Goal: Information Seeking & Learning: Compare options

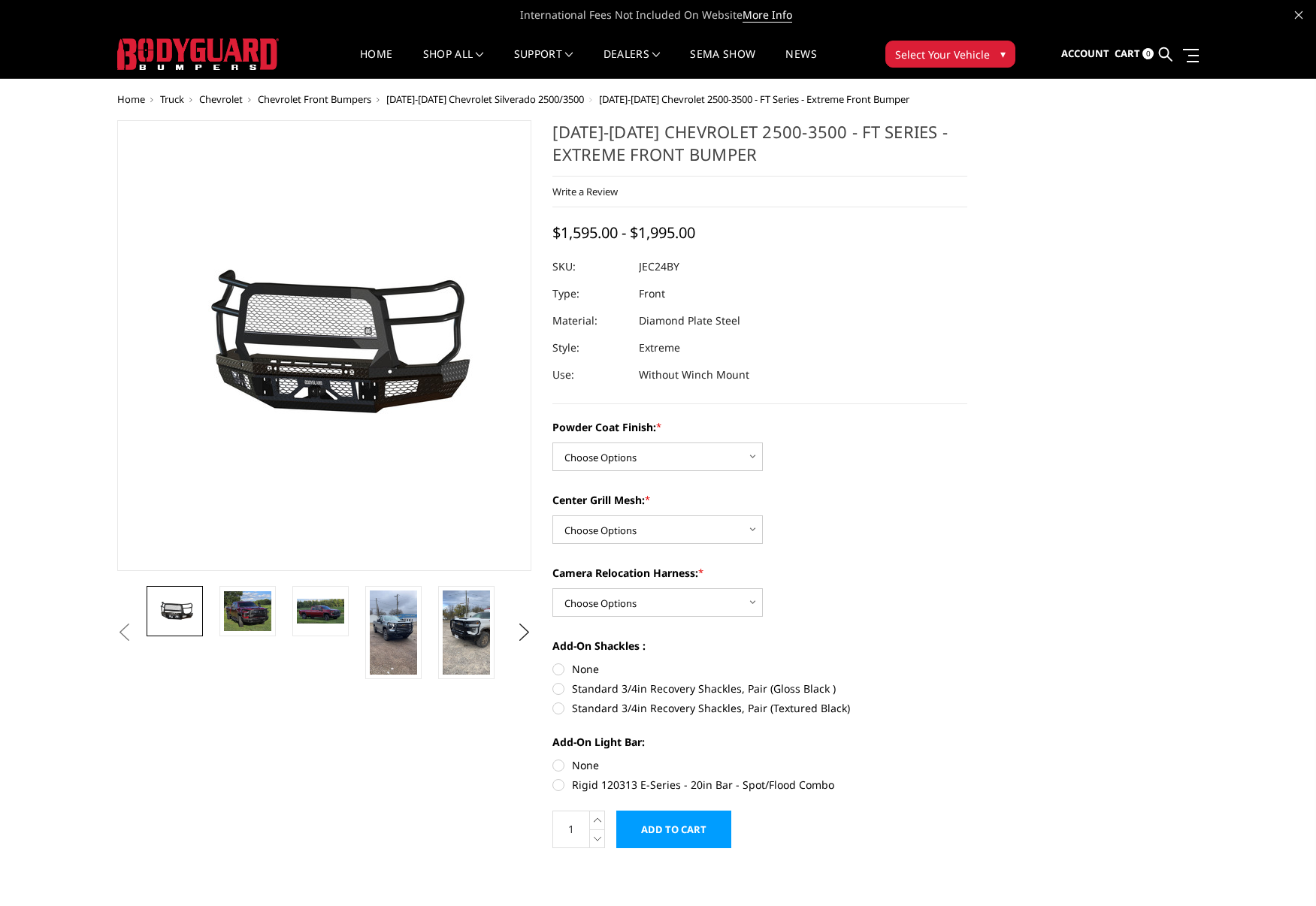
click at [181, 100] on span "Truck" at bounding box center [172, 99] width 24 height 14
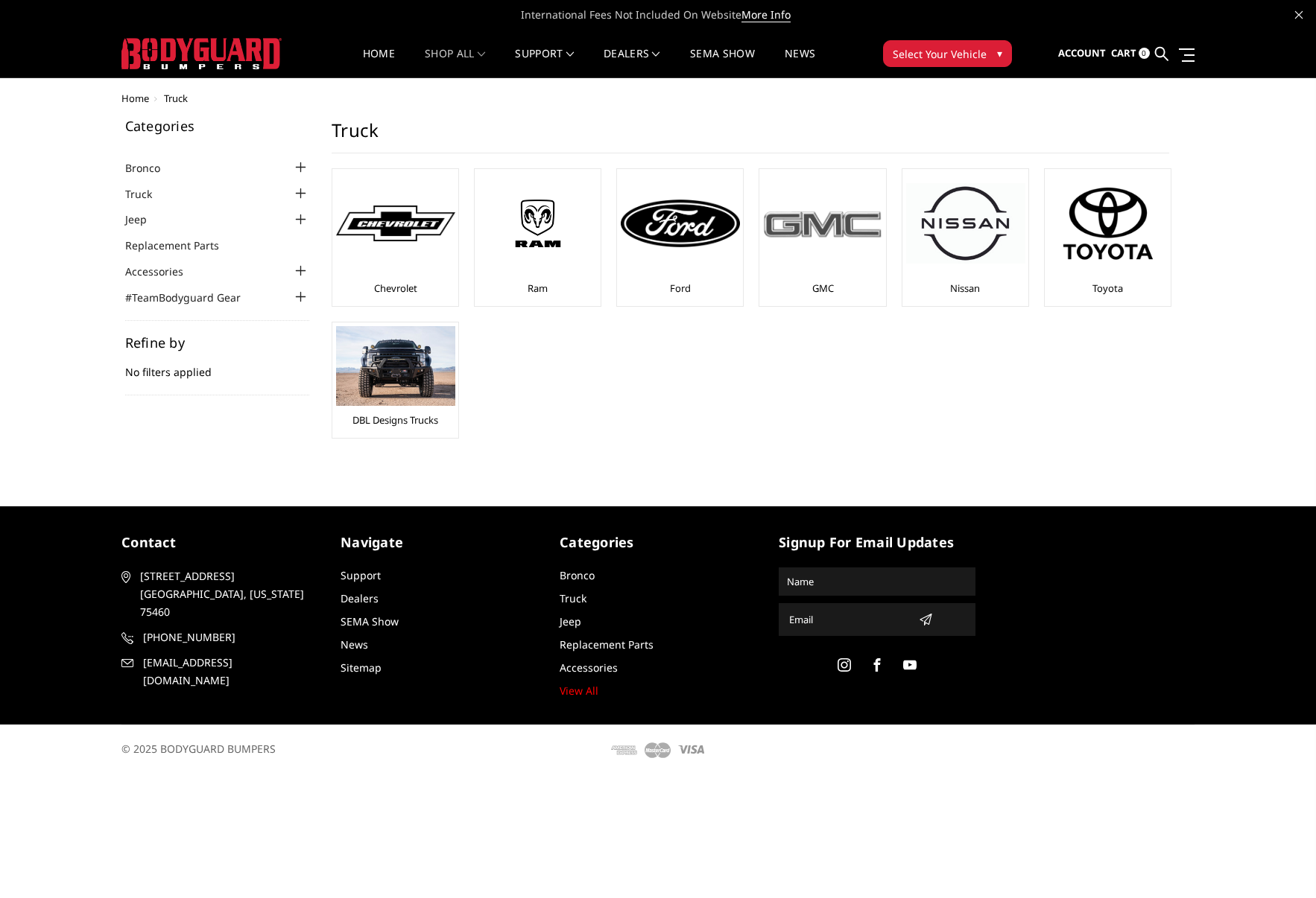
click at [798, 250] on div at bounding box center [822, 223] width 119 height 101
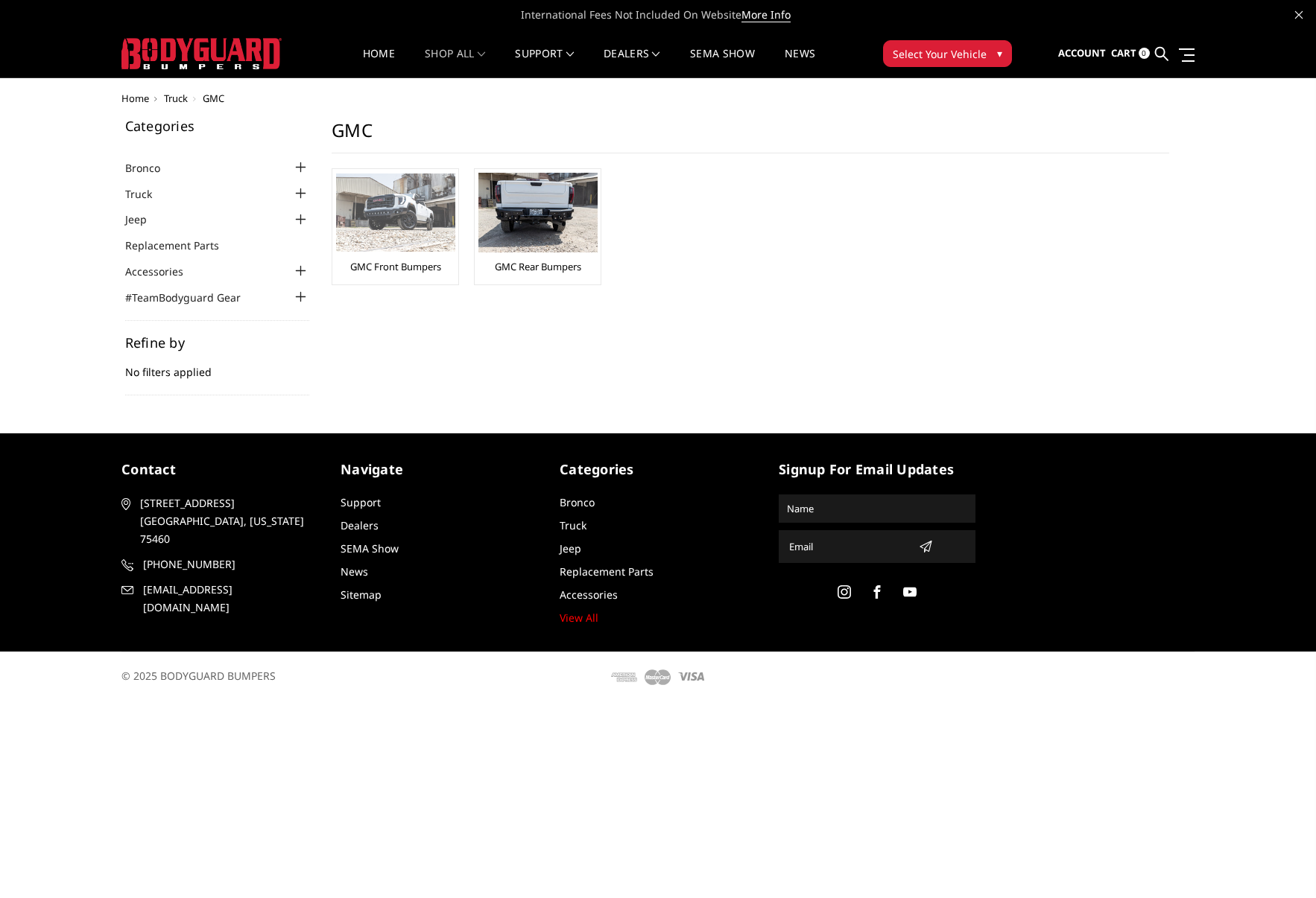
click at [441, 221] on img at bounding box center [395, 212] width 119 height 78
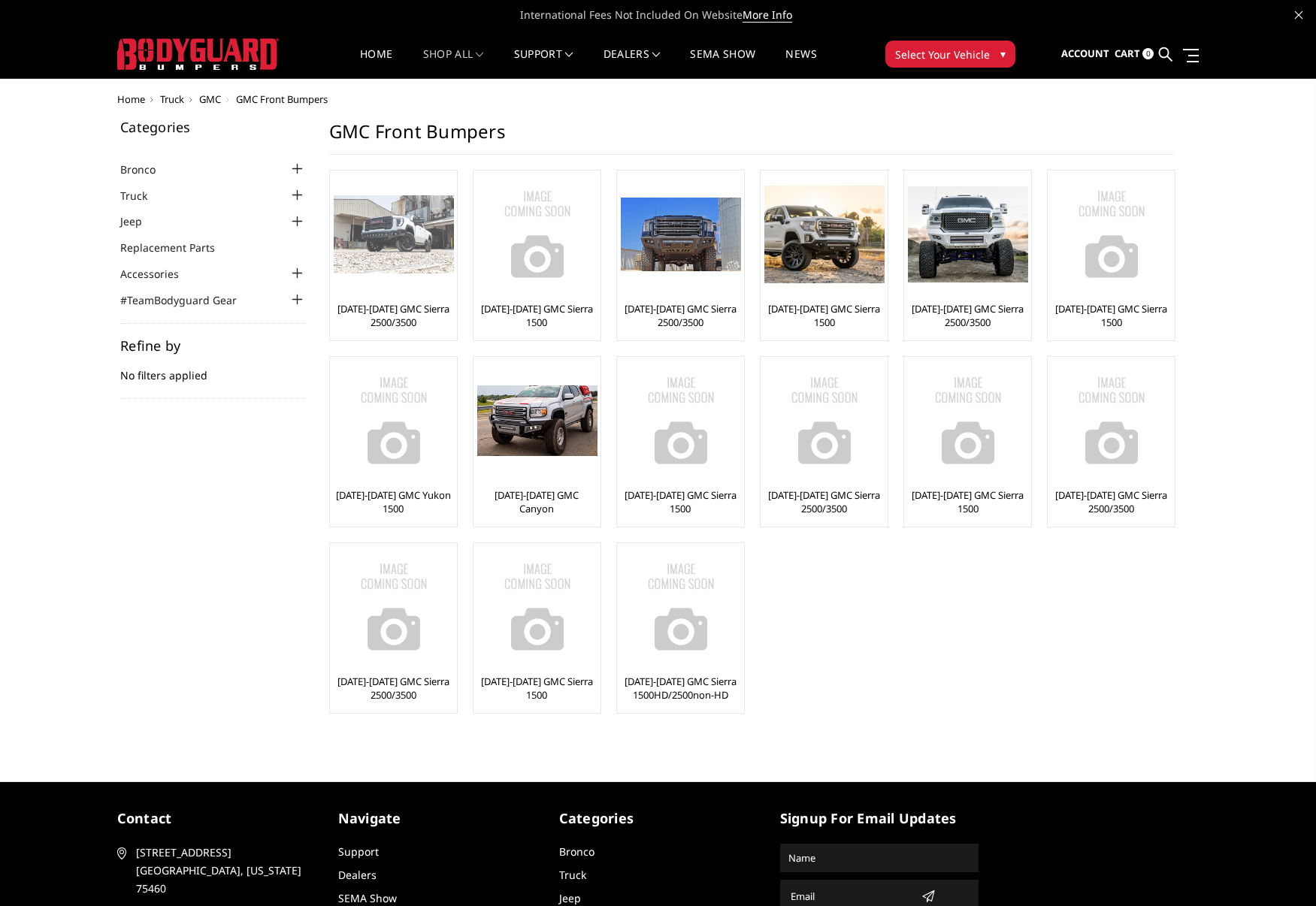
click at [385, 267] on img at bounding box center [394, 234] width 120 height 79
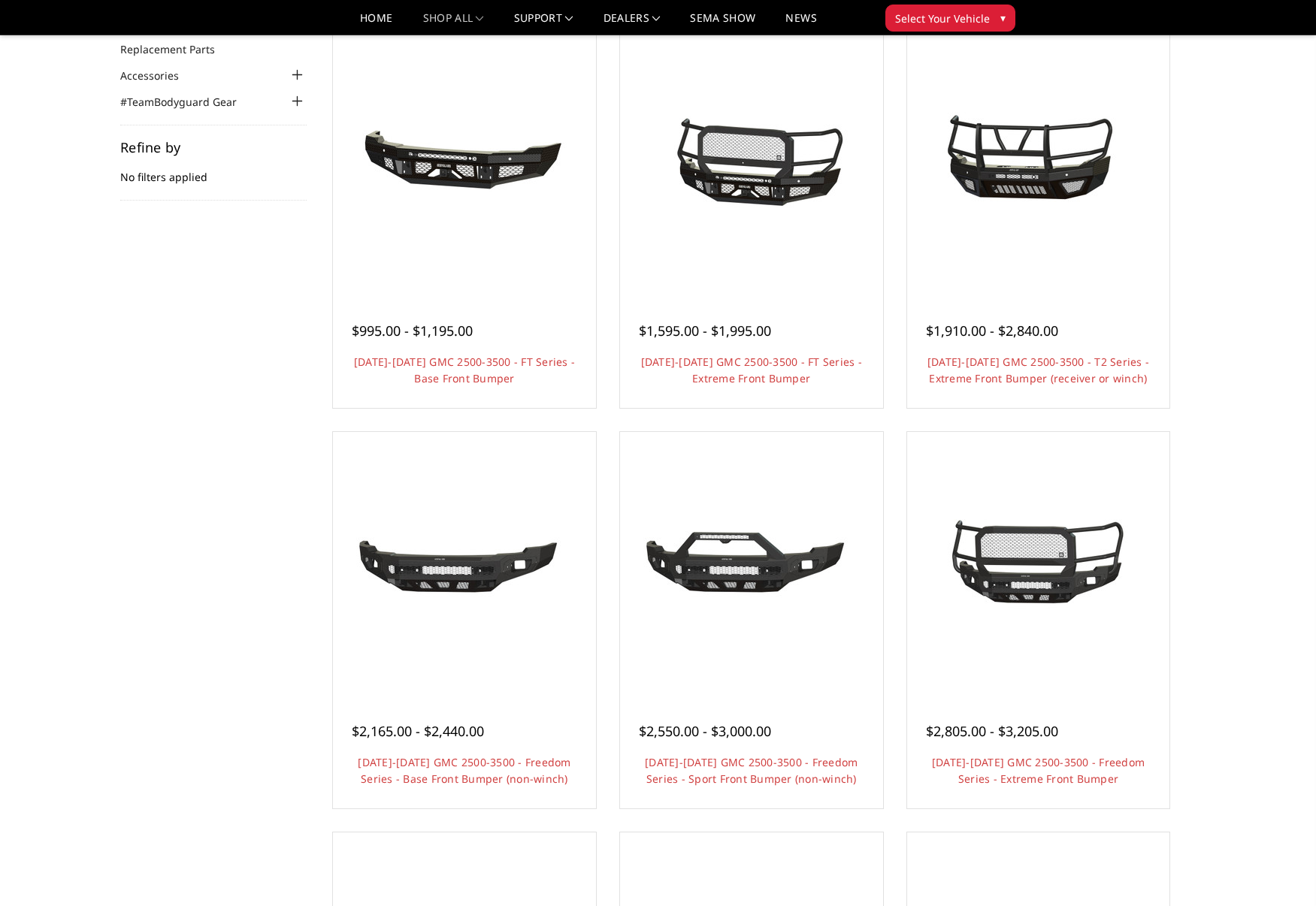
scroll to position [151, 0]
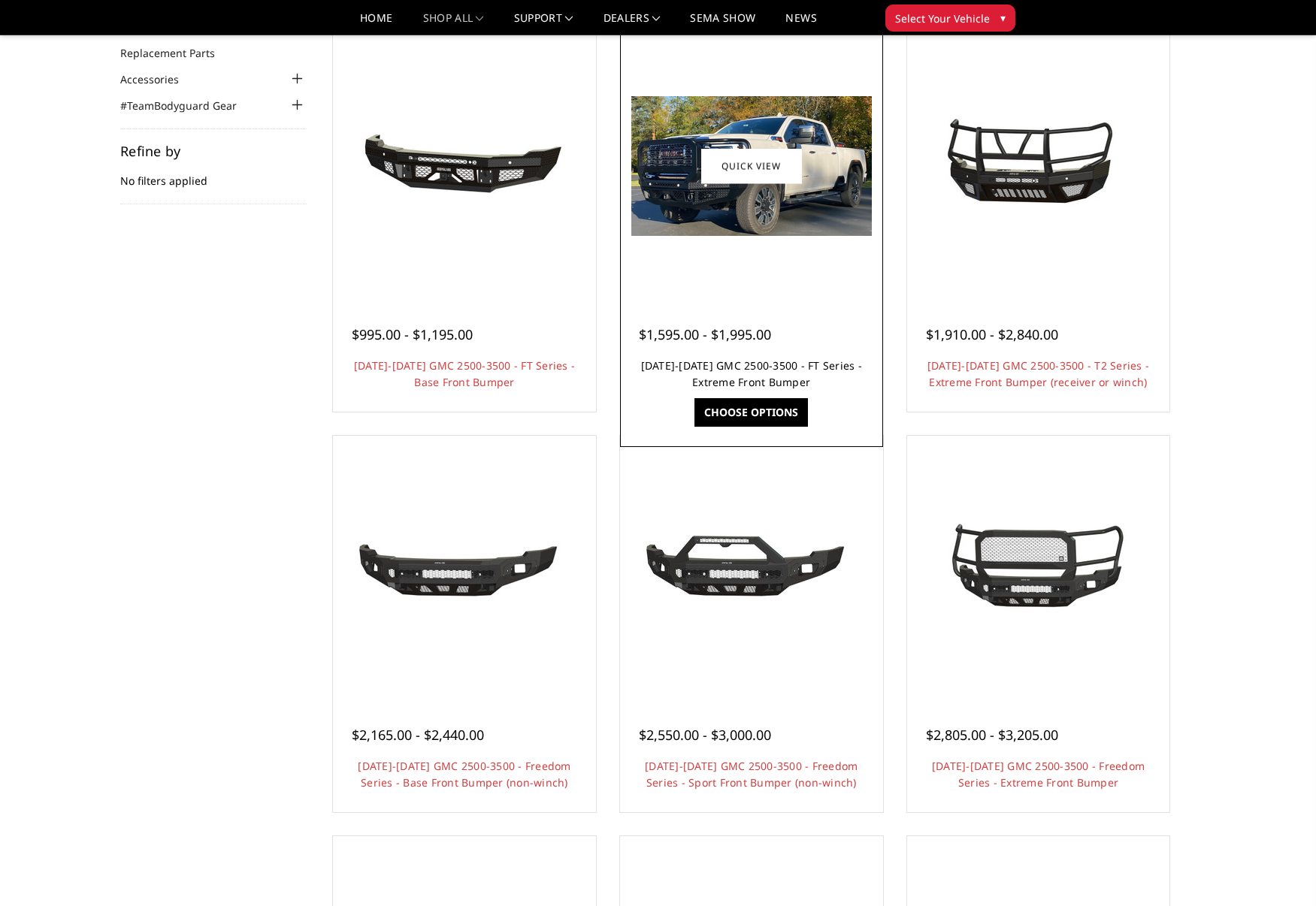
click at [715, 376] on link "[DATE]-[DATE] GMC 2500-3500 - FT Series - Extreme Front Bumper" at bounding box center [751, 374] width 221 height 31
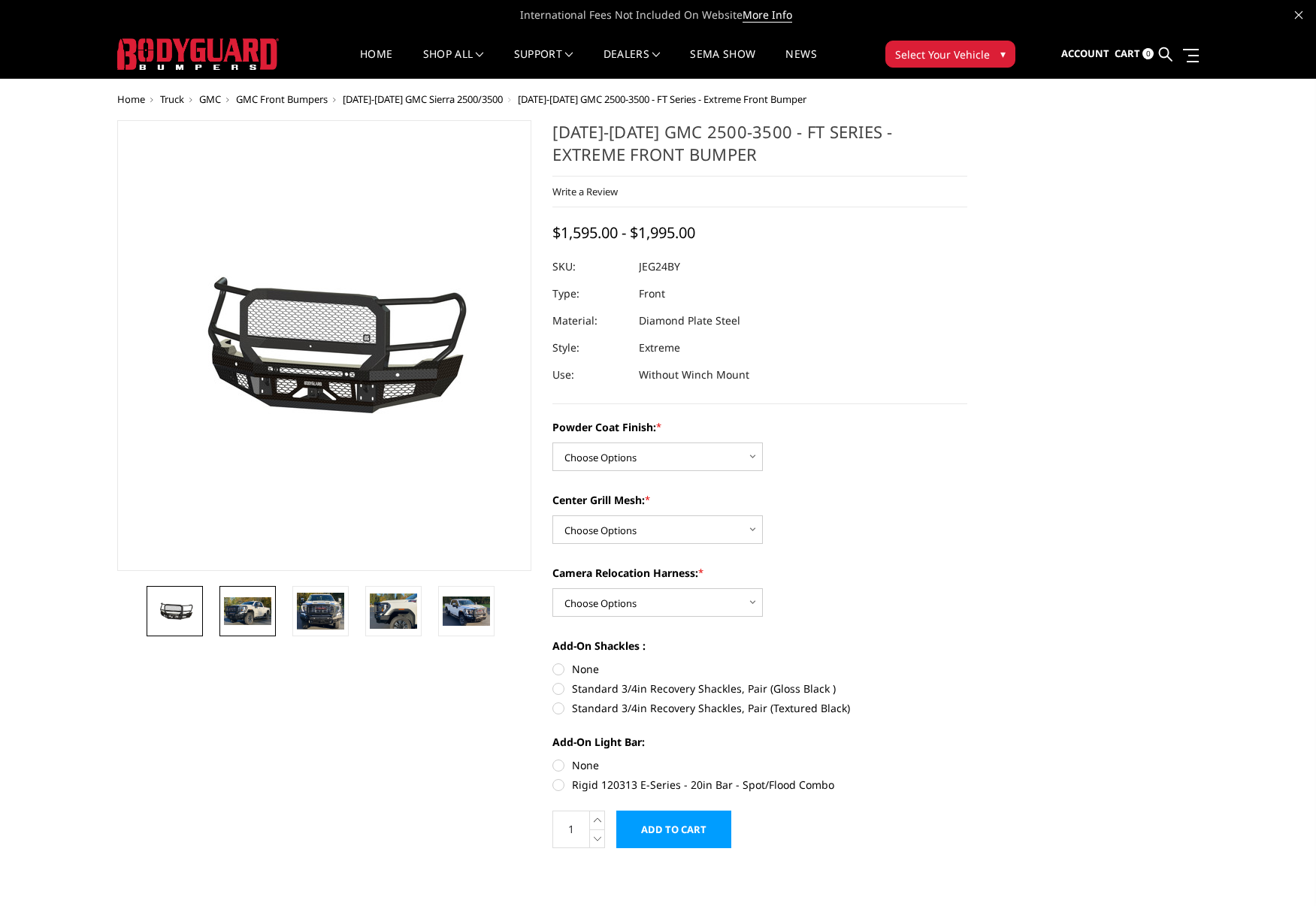
click at [246, 616] on img at bounding box center [247, 611] width 47 height 28
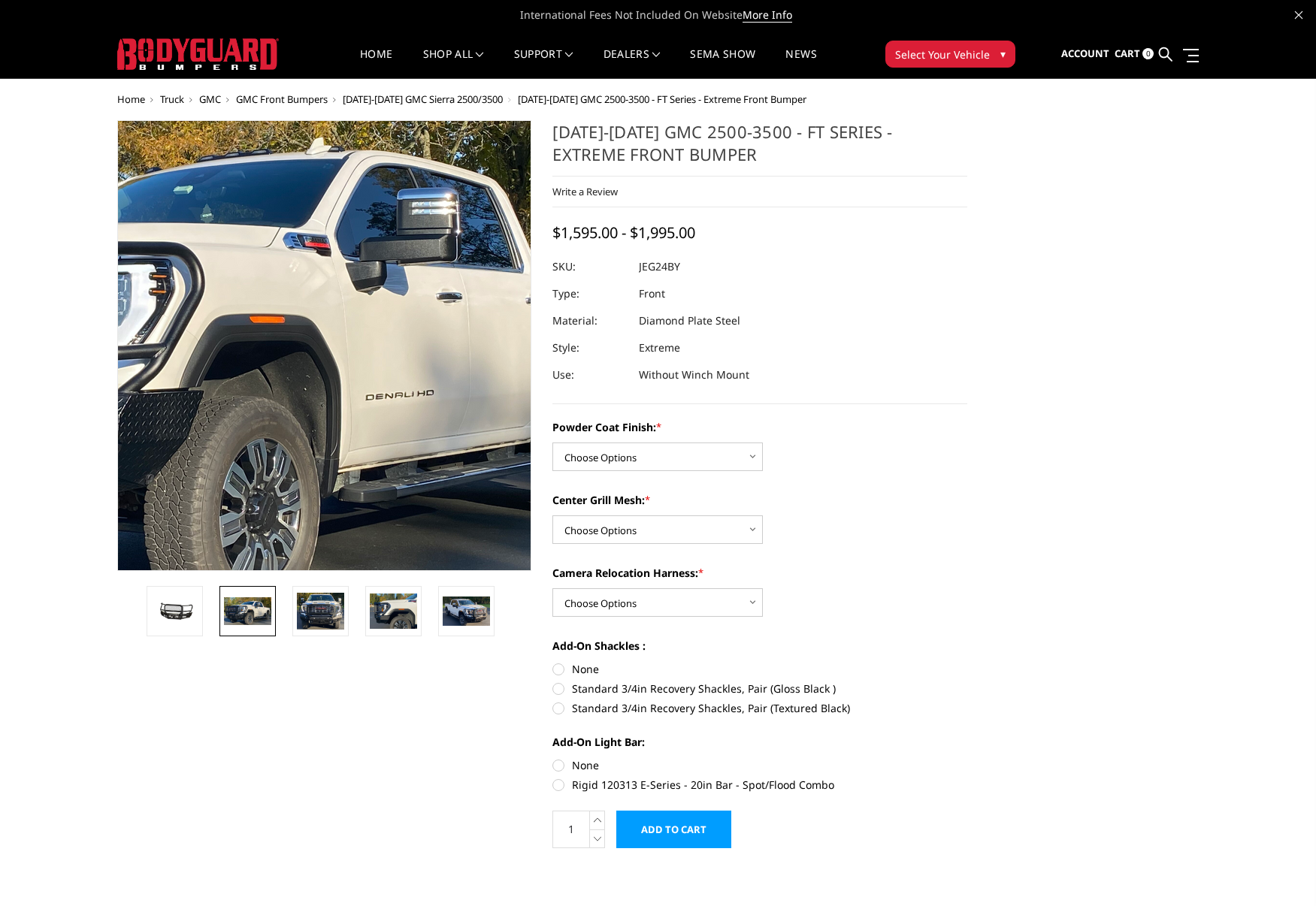
click at [414, 322] on img at bounding box center [207, 351] width 962 height 558
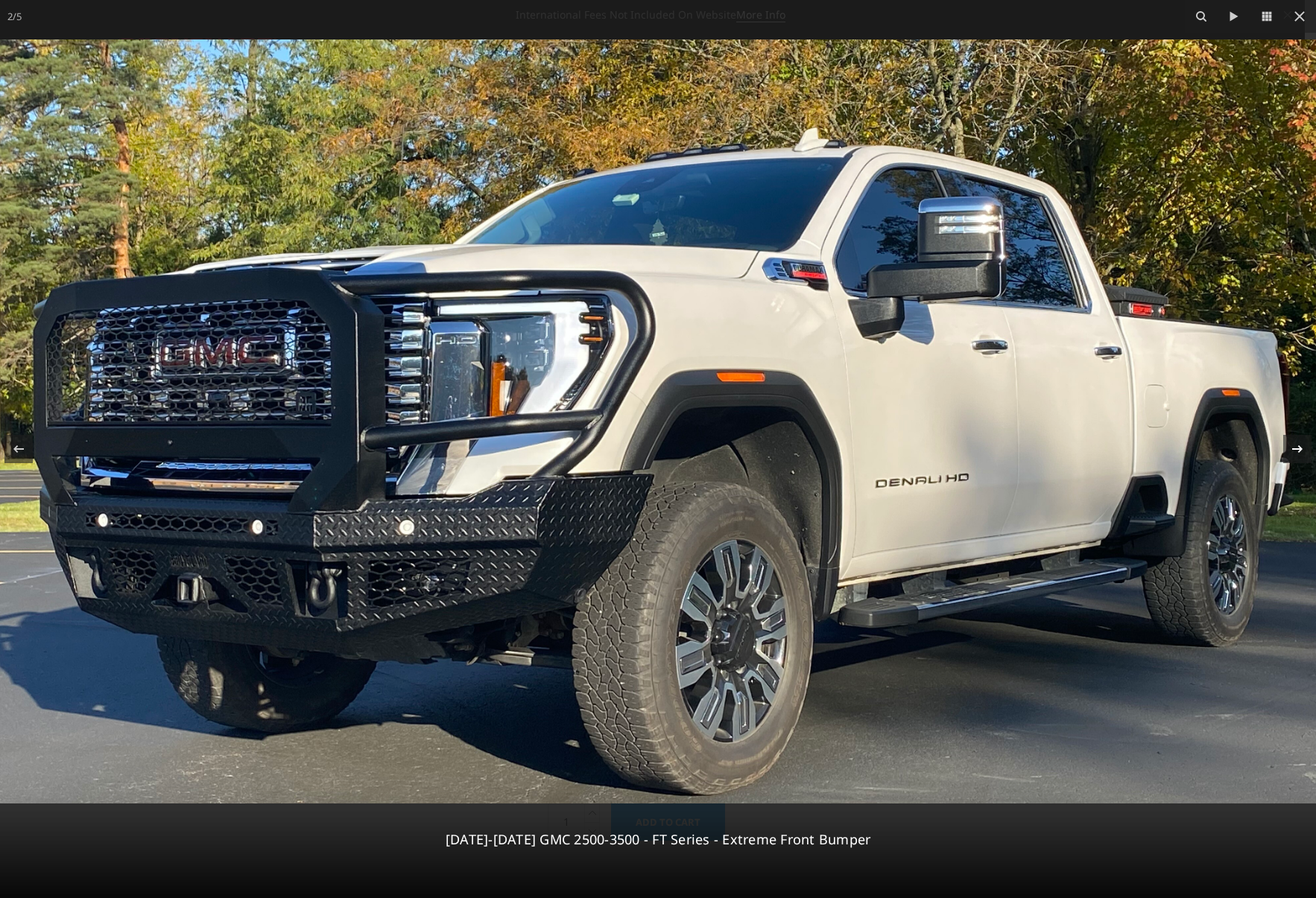
click at [1287, 445] on div at bounding box center [1297, 449] width 28 height 28
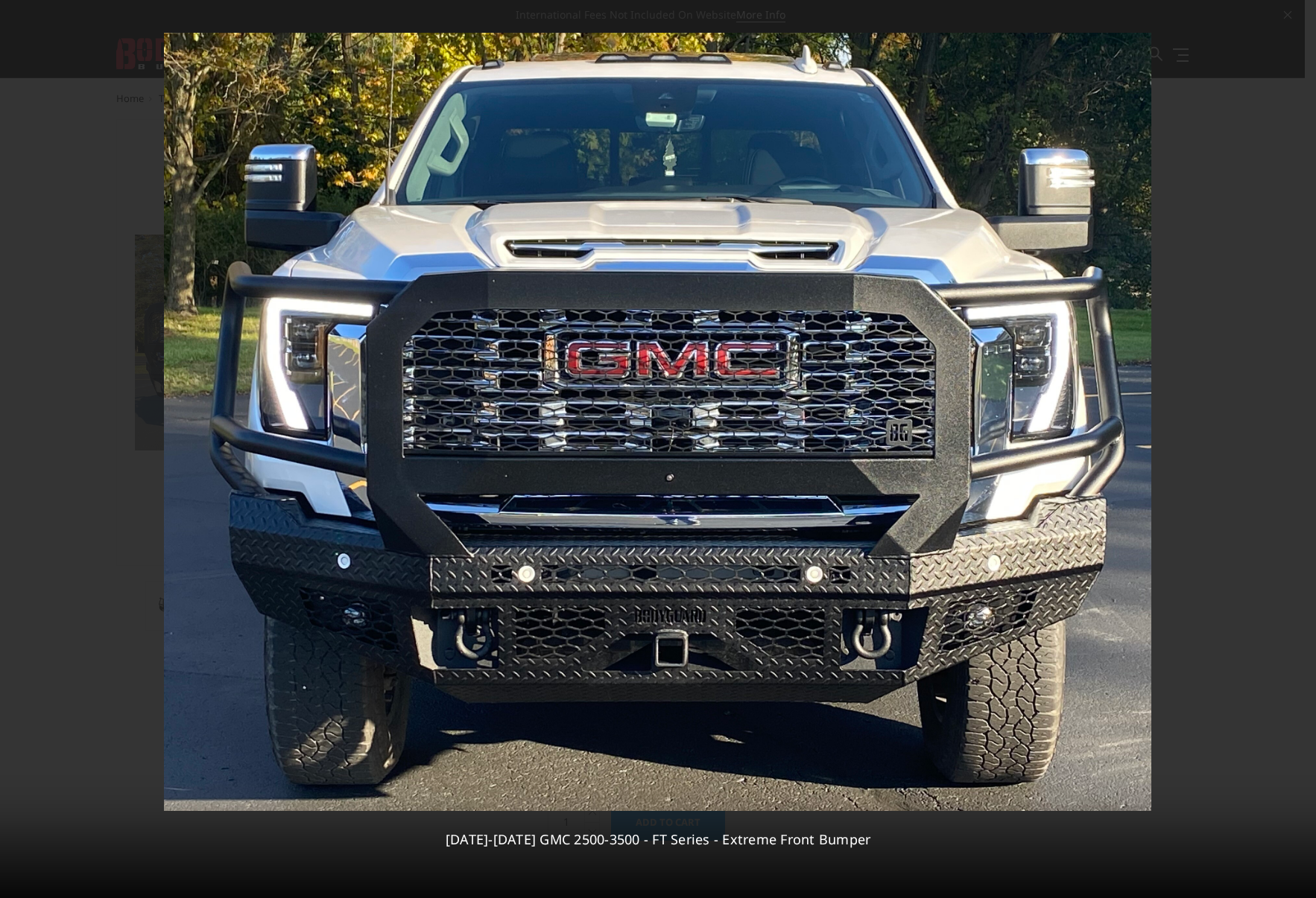
click at [1287, 445] on div at bounding box center [1297, 449] width 28 height 28
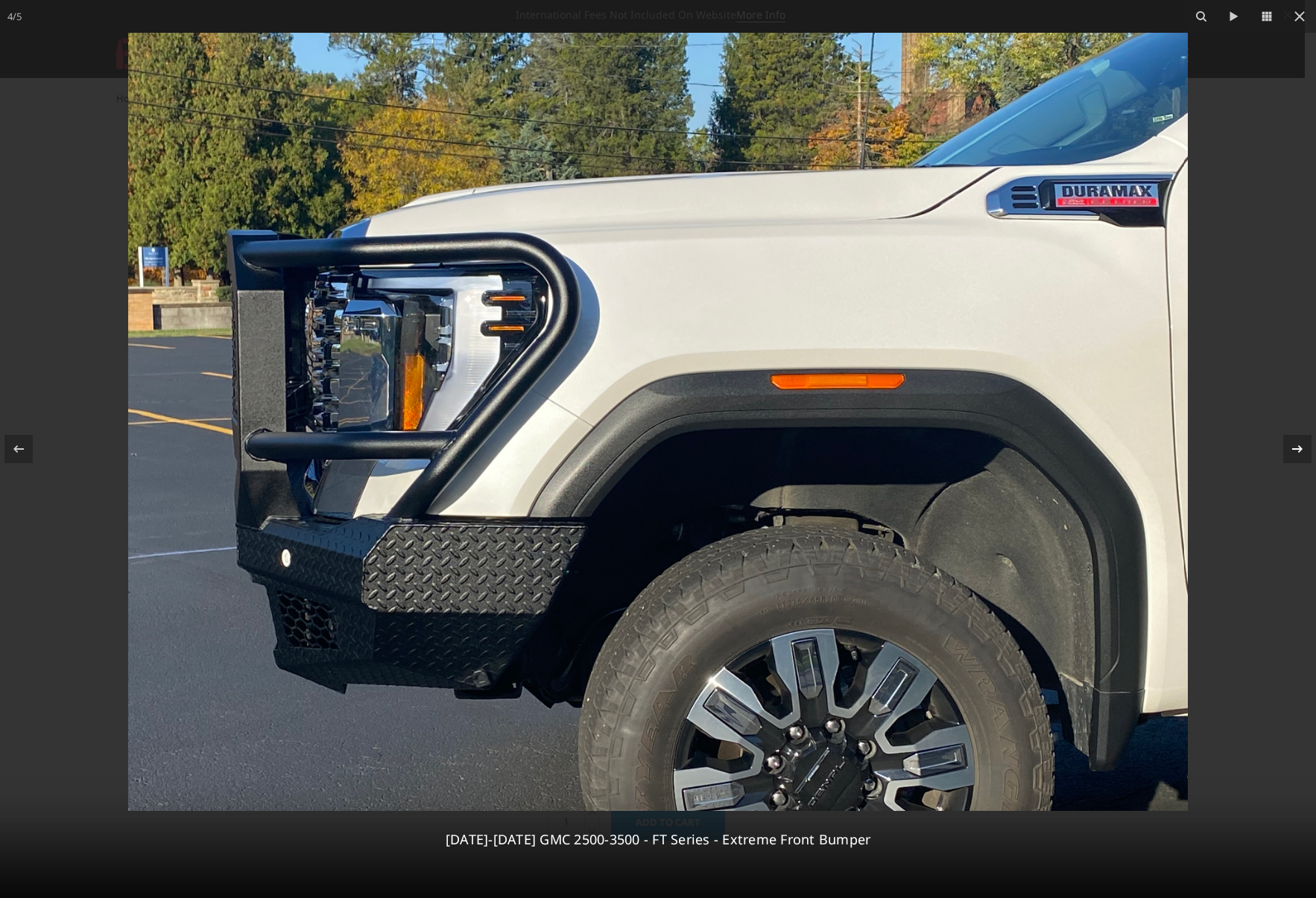
click at [1287, 445] on div at bounding box center [1297, 449] width 28 height 28
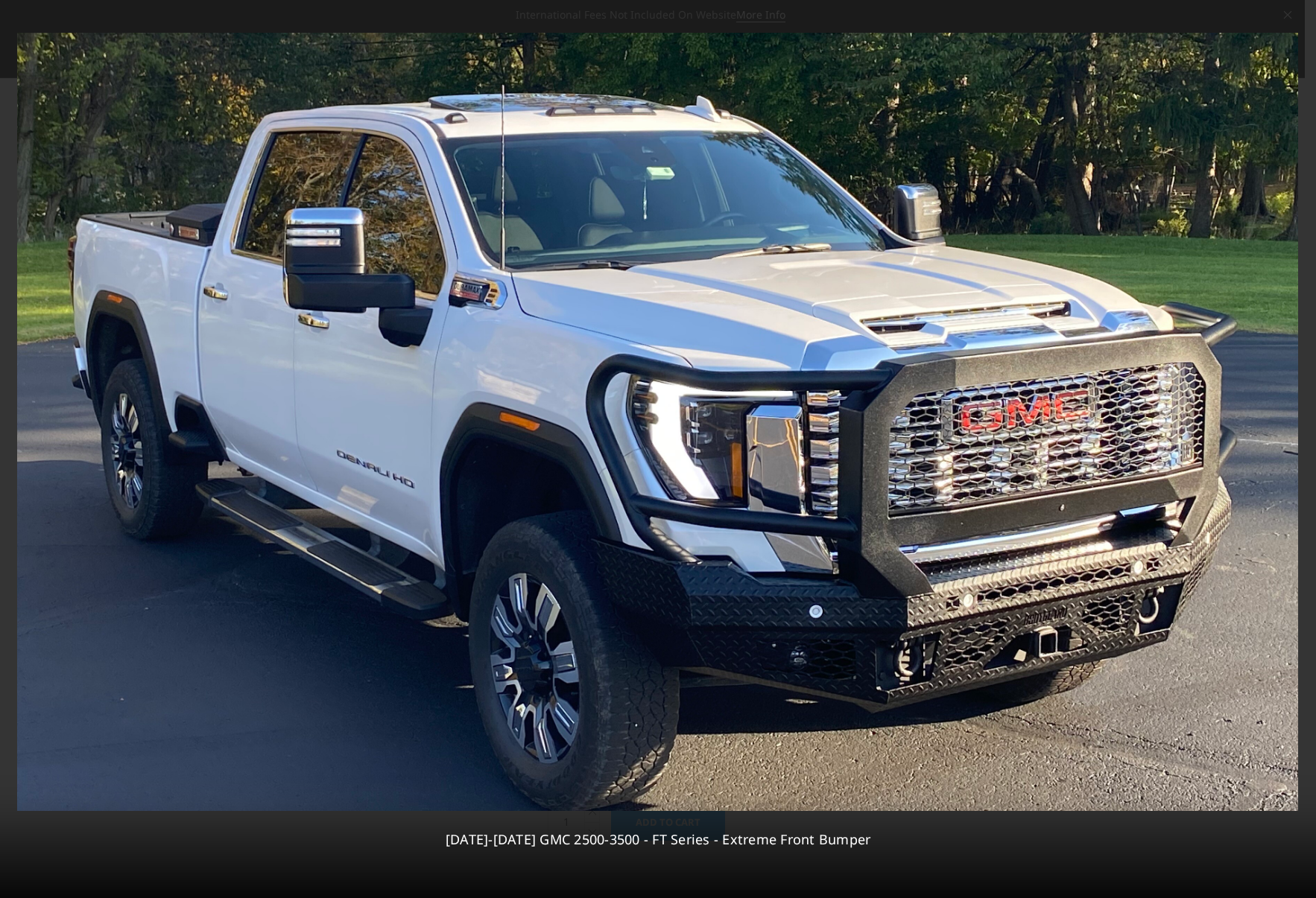
click at [1287, 445] on div "5 / 5 2024-2025 GMC 2500-3500 - FT Series - Extreme Front Bumper" at bounding box center [658, 449] width 1316 height 898
click at [18, 433] on button at bounding box center [26, 449] width 52 height 75
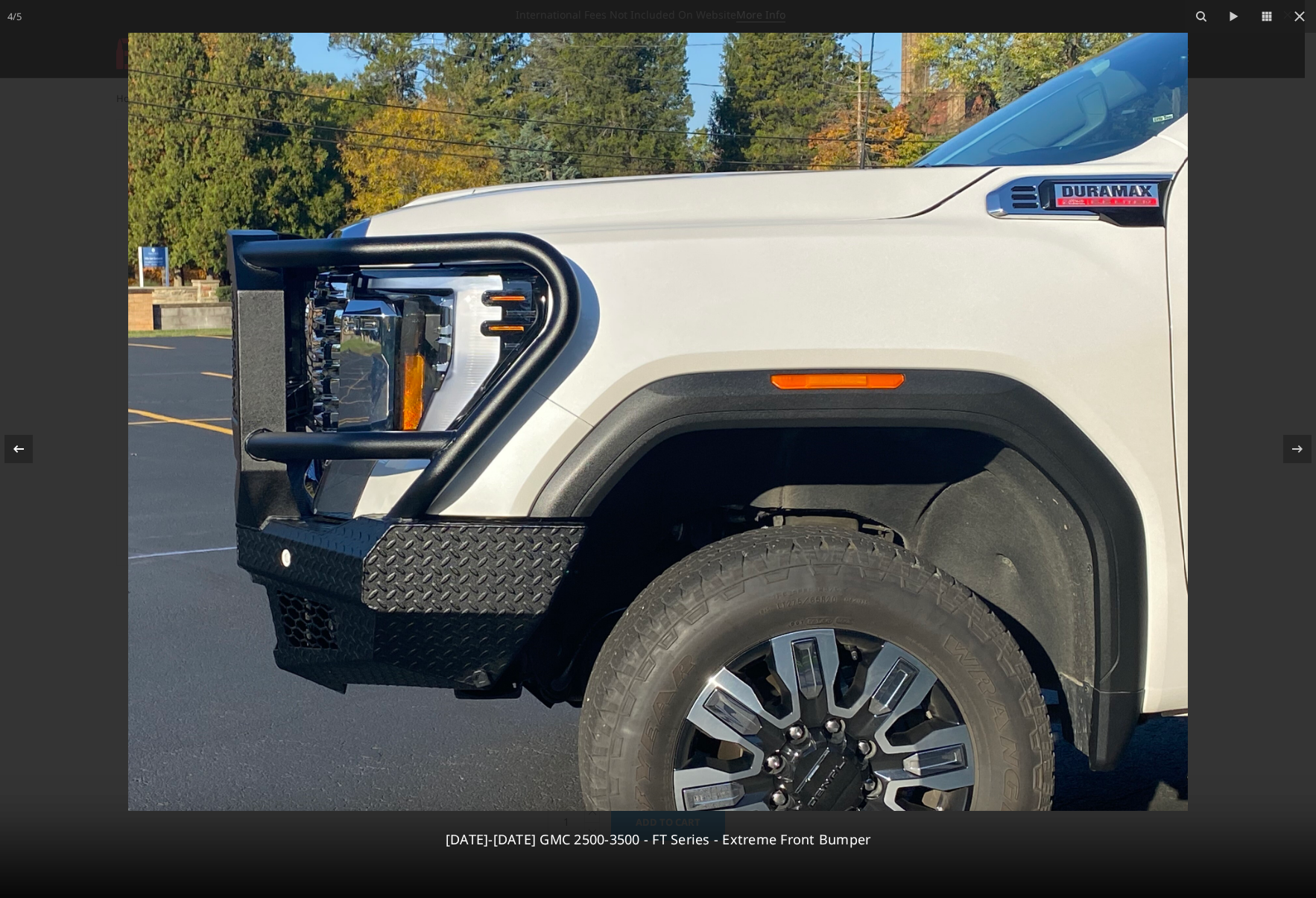
click at [18, 433] on button at bounding box center [26, 449] width 52 height 75
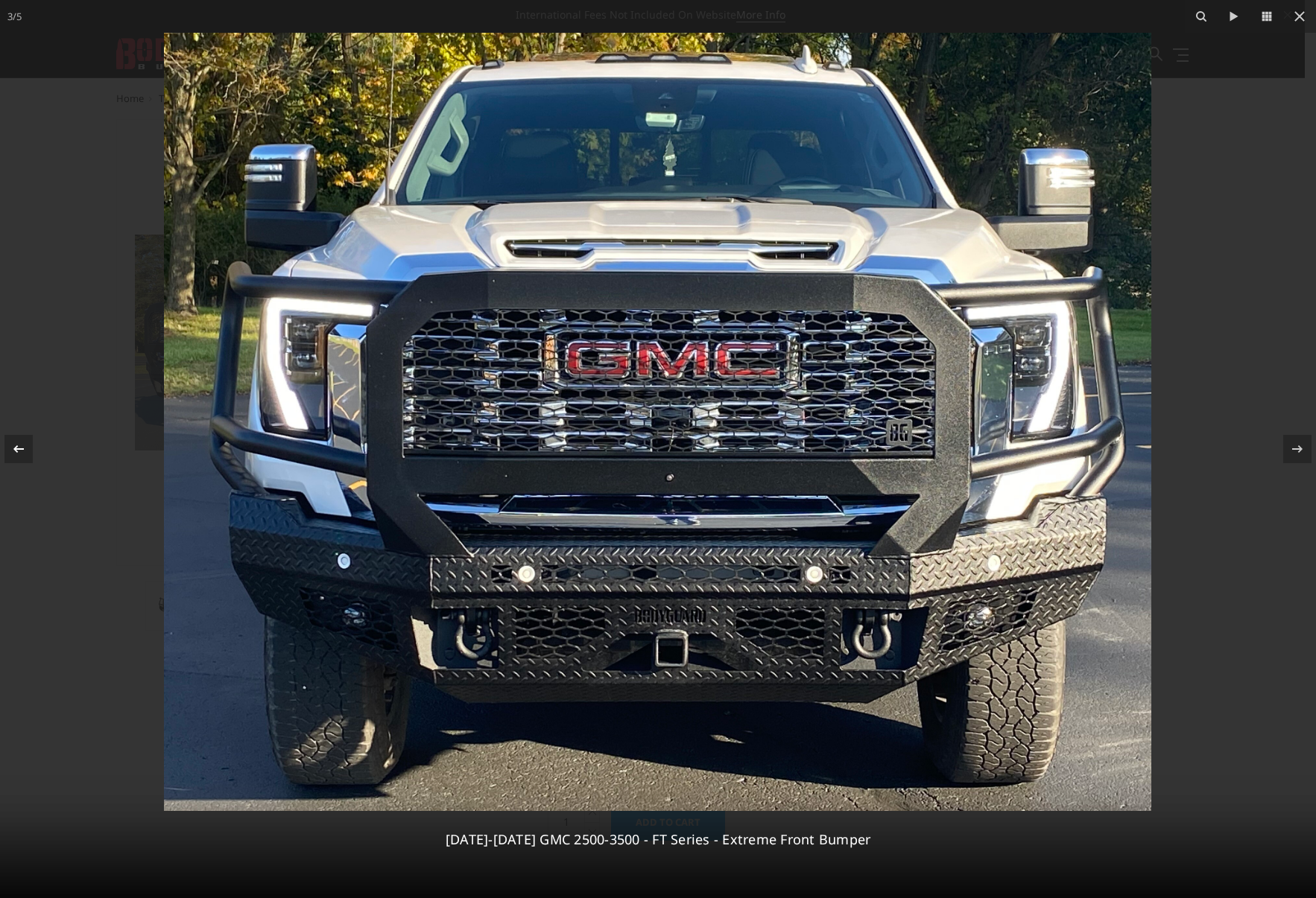
click at [18, 433] on button at bounding box center [26, 449] width 52 height 75
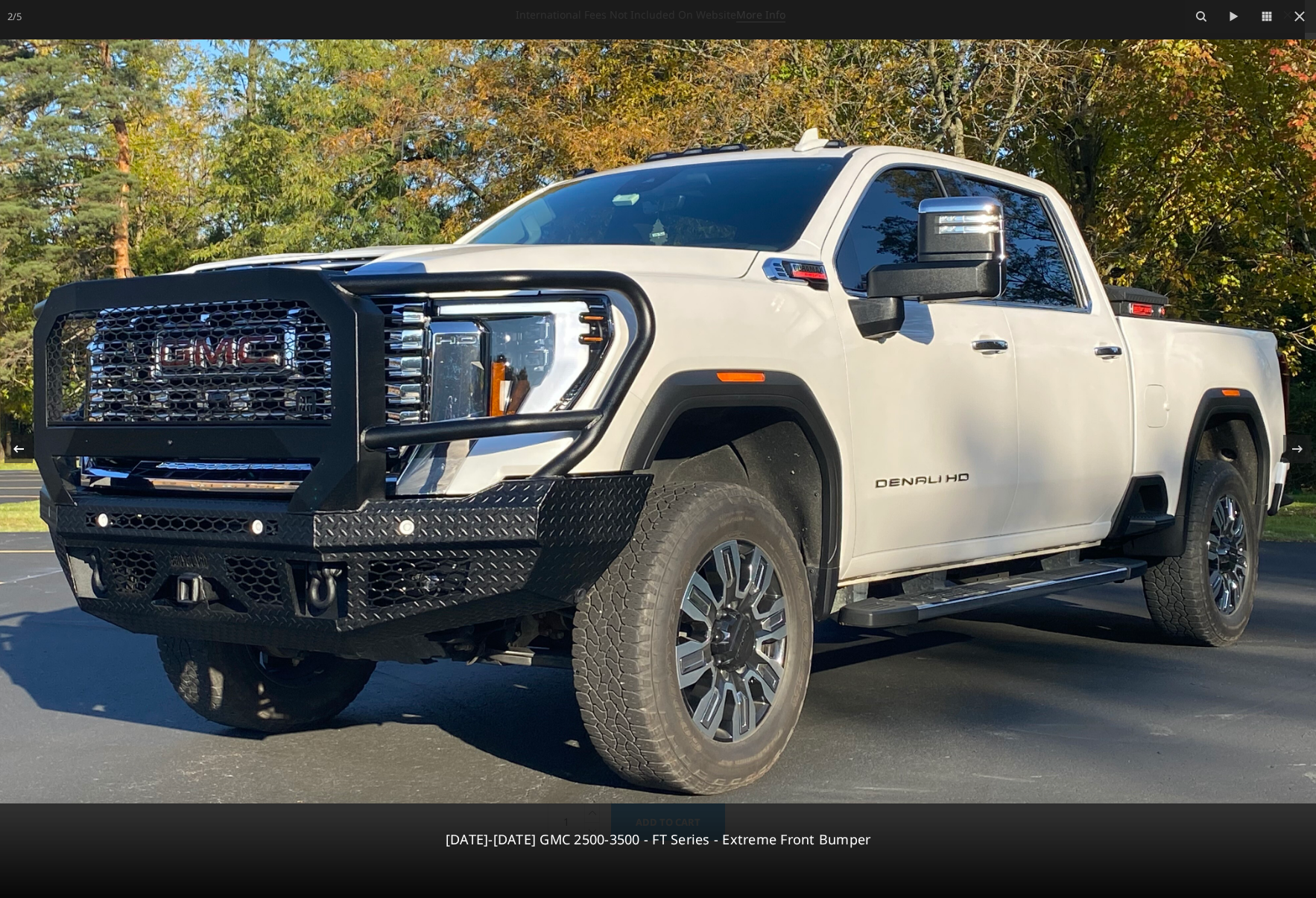
click at [18, 433] on button at bounding box center [26, 449] width 52 height 75
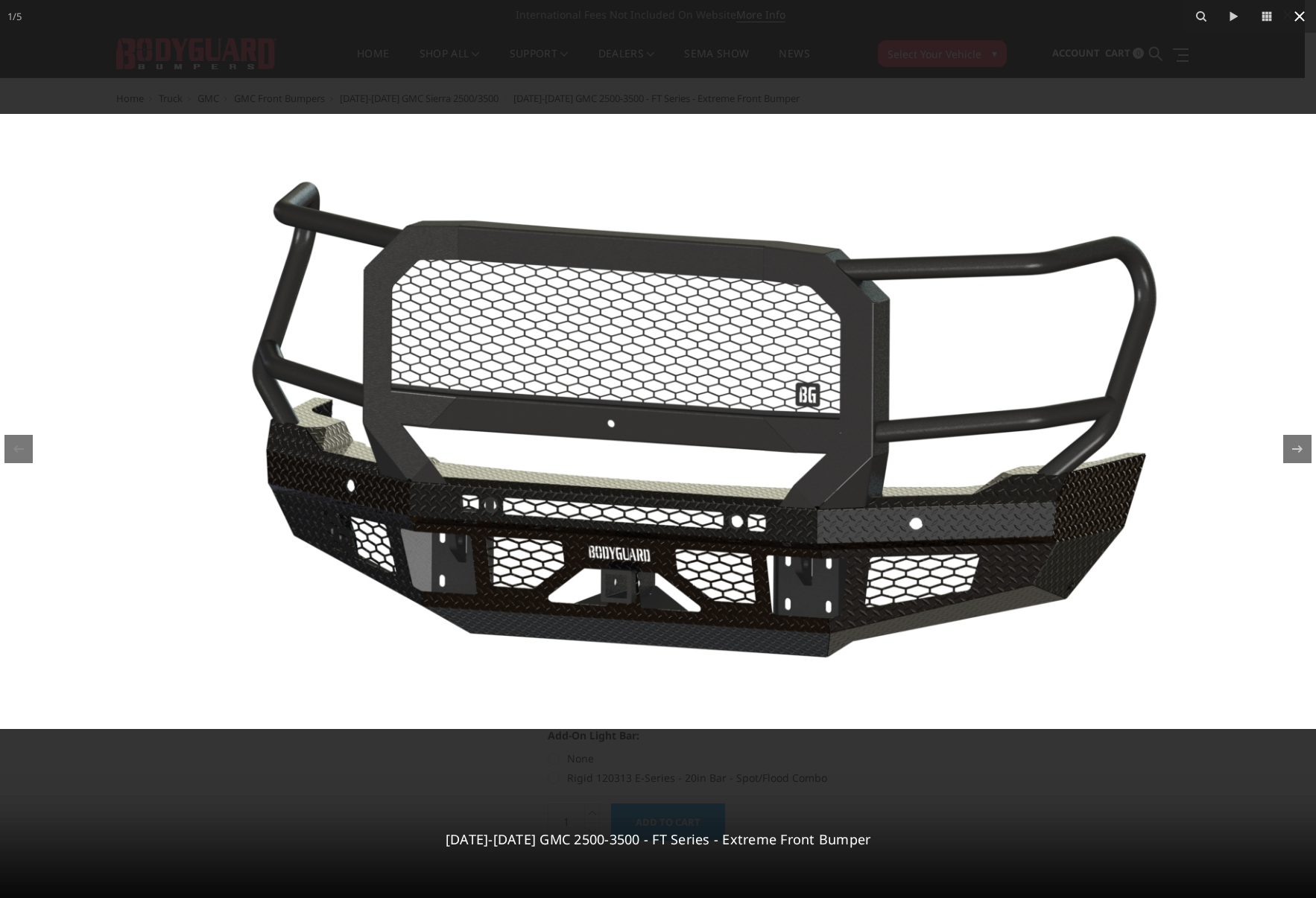
click at [1304, 14] on icon at bounding box center [1299, 16] width 18 height 18
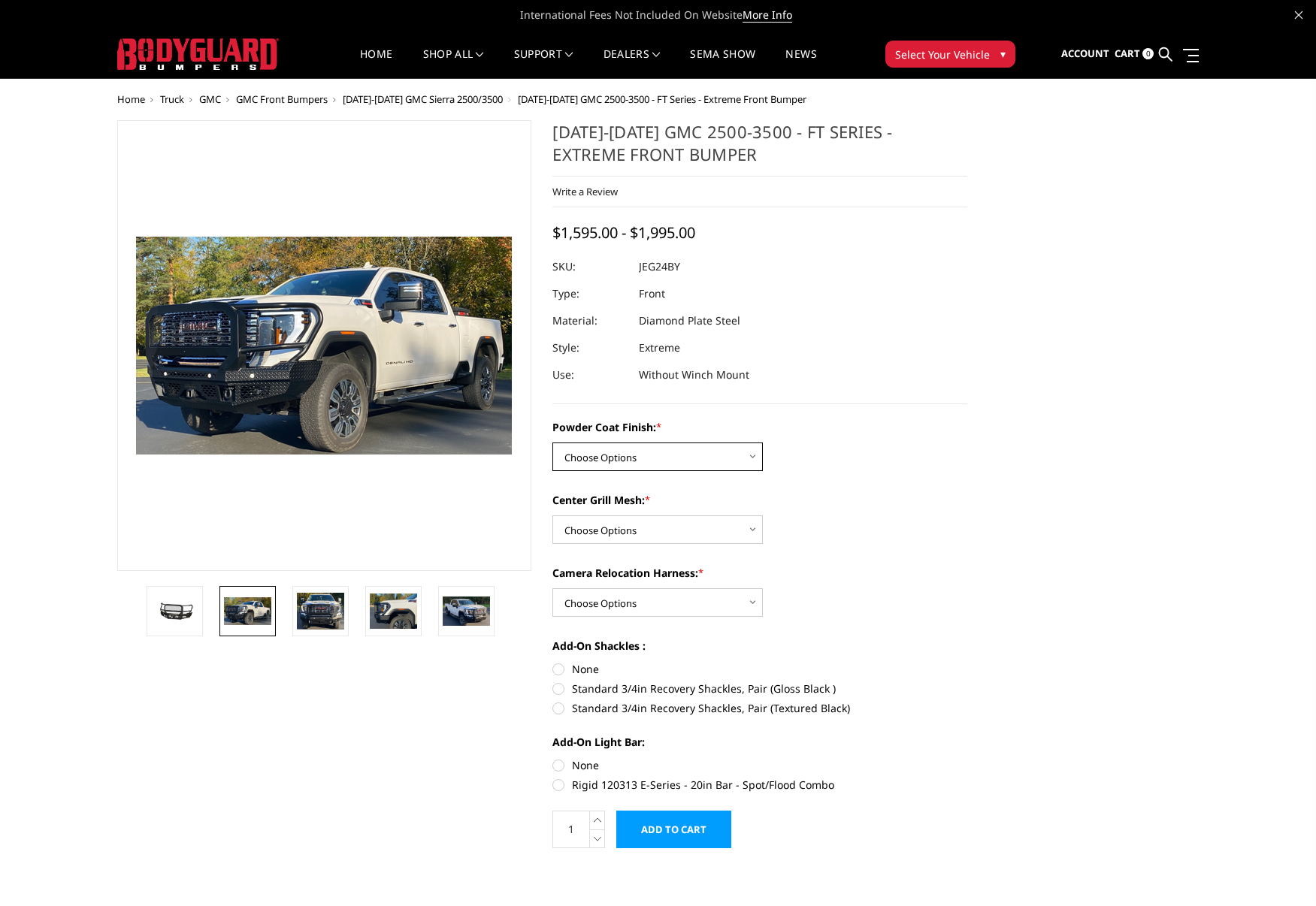
click at [661, 453] on select "Choose Options Bare Metal Gloss Black Powder Coat Textured Black Powder Coat" at bounding box center [658, 456] width 211 height 28
click at [952, 598] on div "Camera Relocation Harness: * Choose Options WITH Camera Relocation Harness WITH…" at bounding box center [760, 591] width 415 height 52
click at [603, 531] on select "Choose Options WITH Expanded Metal in Center Grill WITHOUT Expanded Metal in Ce…" at bounding box center [658, 529] width 211 height 28
click at [940, 666] on label "None" at bounding box center [760, 668] width 415 height 15
click at [553, 661] on input "None" at bounding box center [552, 661] width 1 height 1
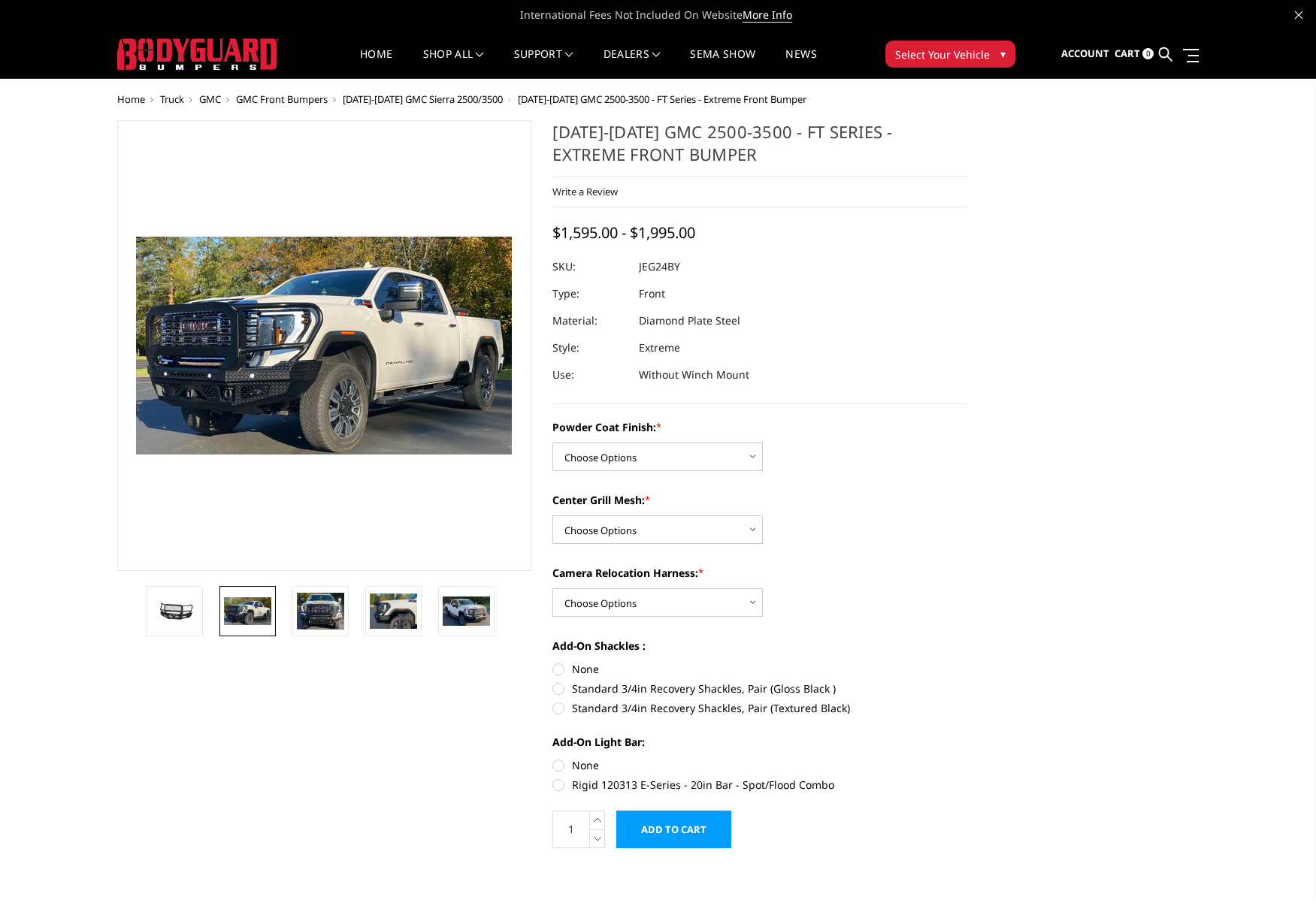
radio input "true"
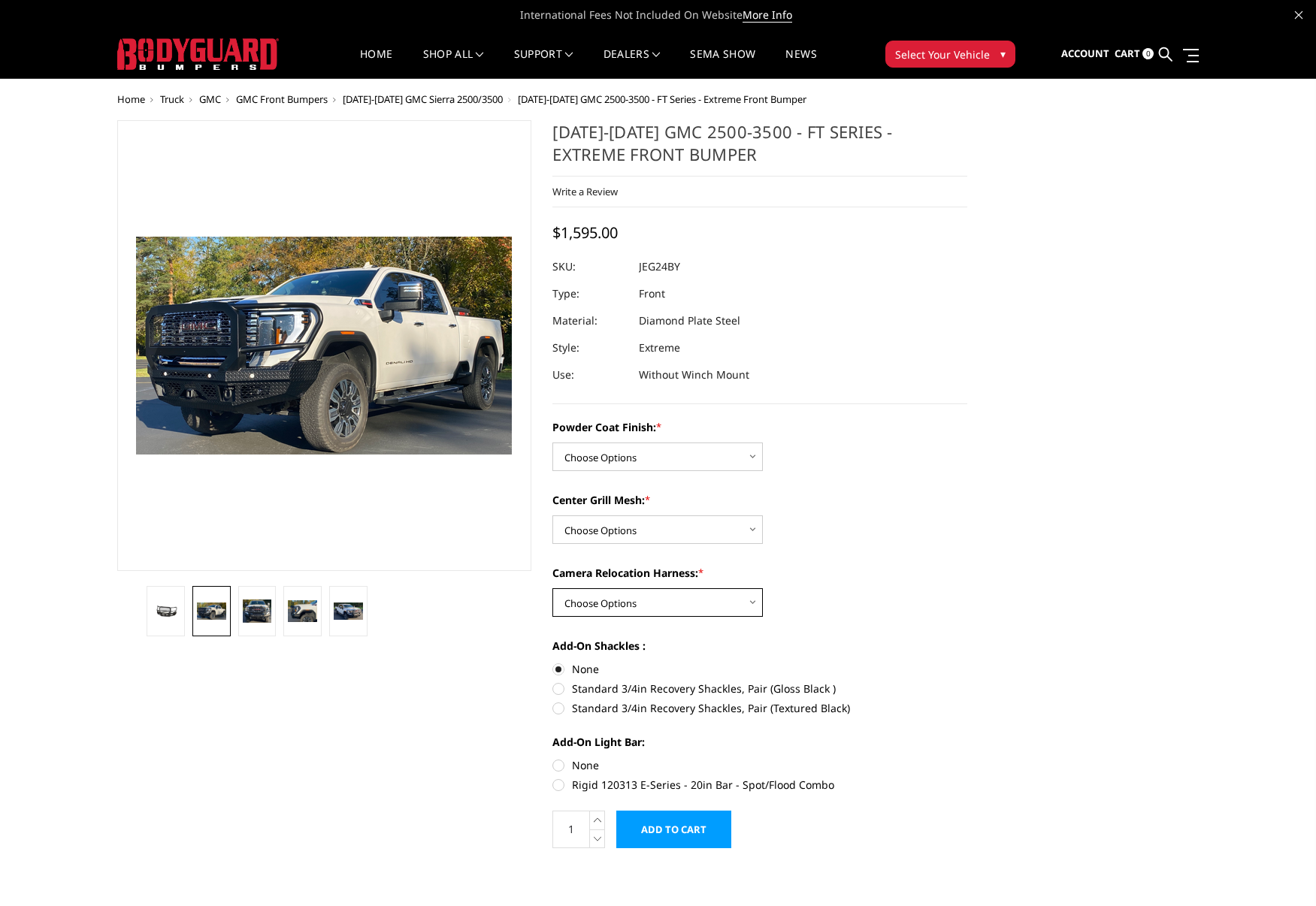
click at [663, 599] on select "Choose Options WITH Camera Relocation Harness WITHOUT Camera Relocation Harness" at bounding box center [658, 602] width 211 height 28
select select "3289"
click at [552, 588] on select "Choose Options WITH Camera Relocation Harness WITHOUT Camera Relocation Harness" at bounding box center [658, 602] width 211 height 28
click at [564, 711] on label "Standard 3/4in Recovery Shackles, Pair (Textured Black)" at bounding box center [760, 708] width 415 height 15
click at [967, 682] on input "Standard 3/4in Recovery Shackles, Pair (Textured Black)" at bounding box center [967, 681] width 1 height 1
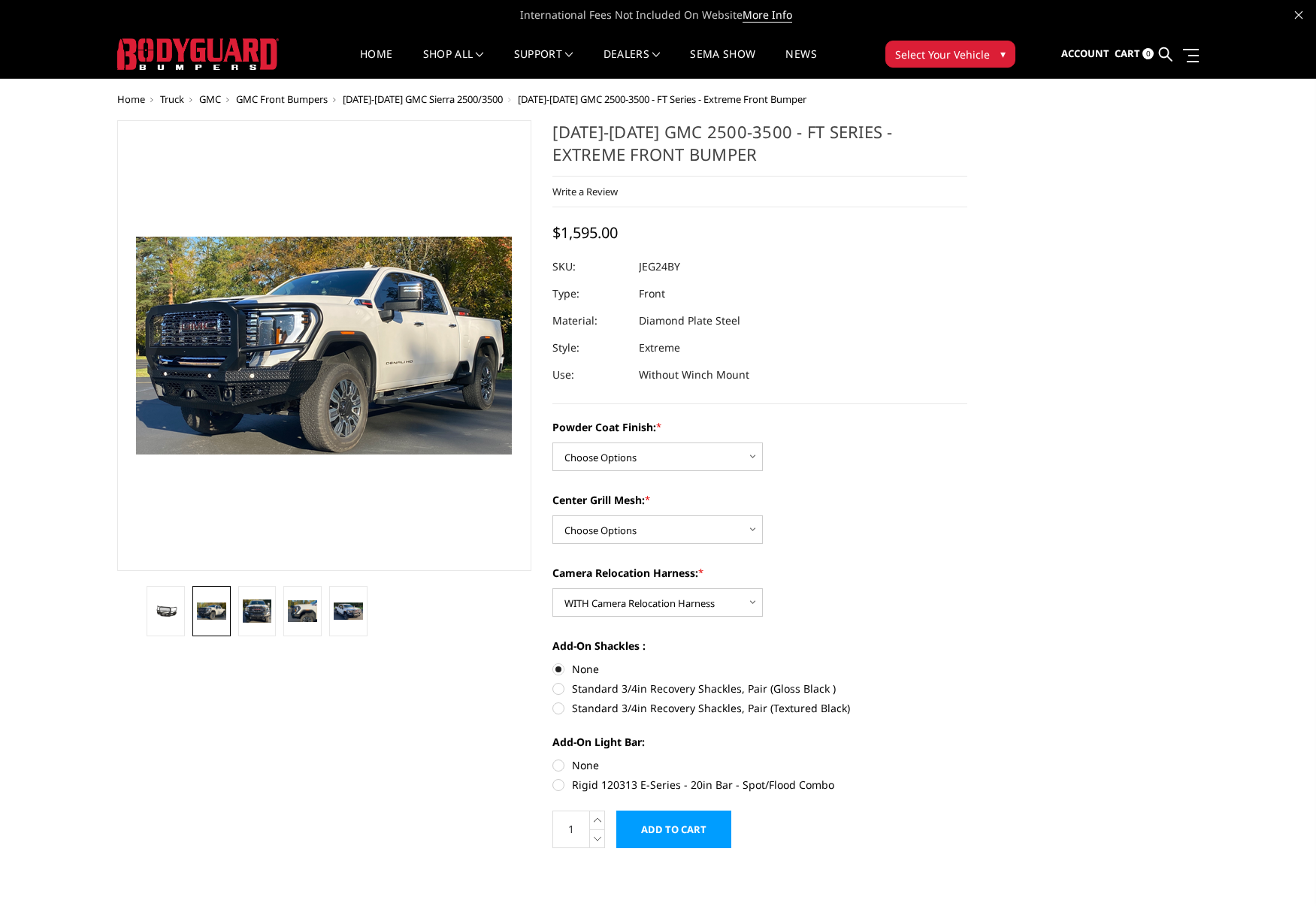
radio input "true"
click at [563, 782] on label "Rigid 120313 E-Series - 20in Bar - Spot/Flood Combo" at bounding box center [760, 784] width 415 height 15
click at [967, 758] on input "Rigid 120313 E-Series - 20in Bar - Spot/Flood Combo" at bounding box center [967, 757] width 1 height 1
radio input "true"
click at [621, 457] on select "Choose Options Bare Metal Gloss Black Powder Coat Textured Black Powder Coat" at bounding box center [658, 456] width 211 height 28
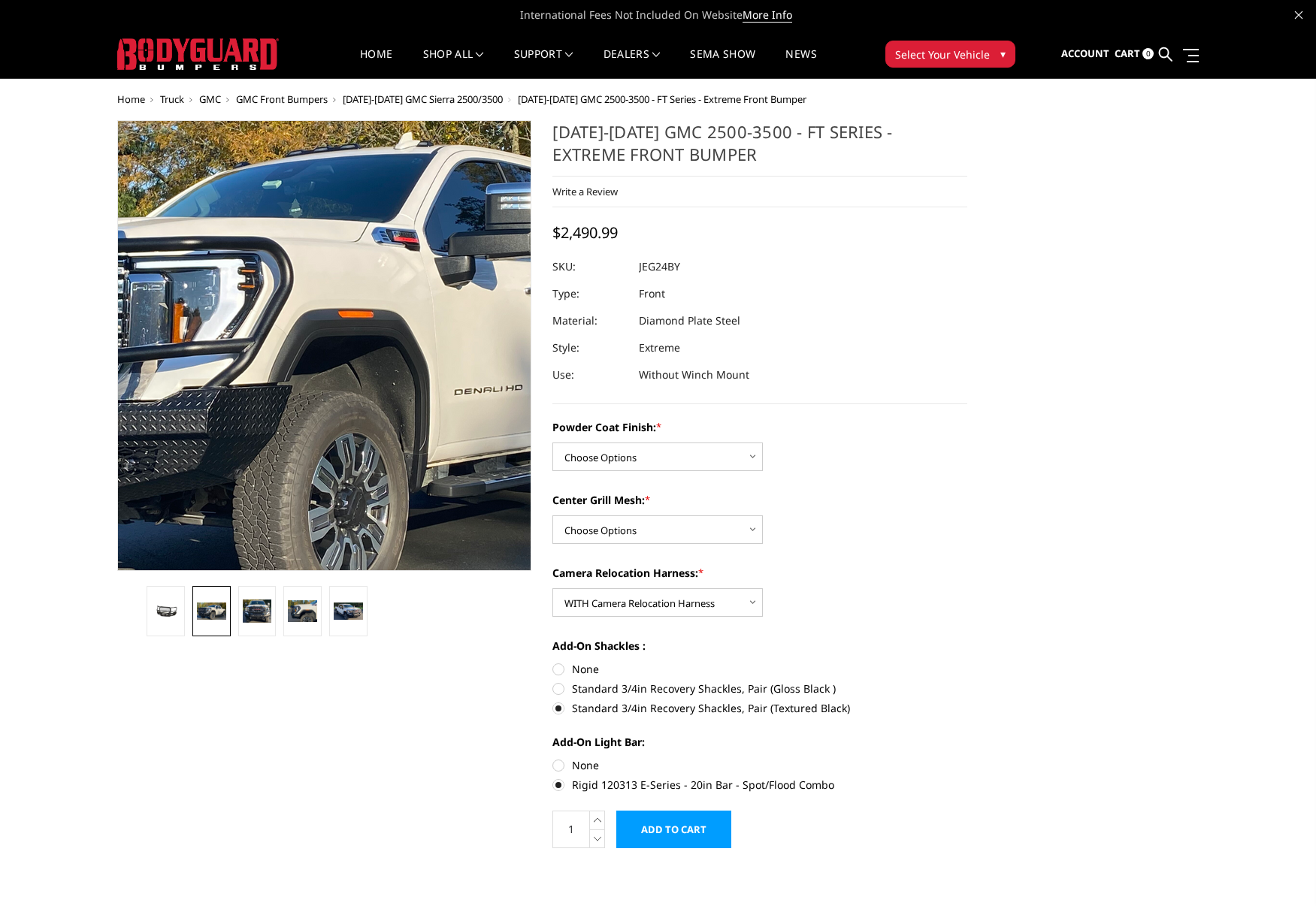
click at [347, 343] on img at bounding box center [296, 347] width 962 height 558
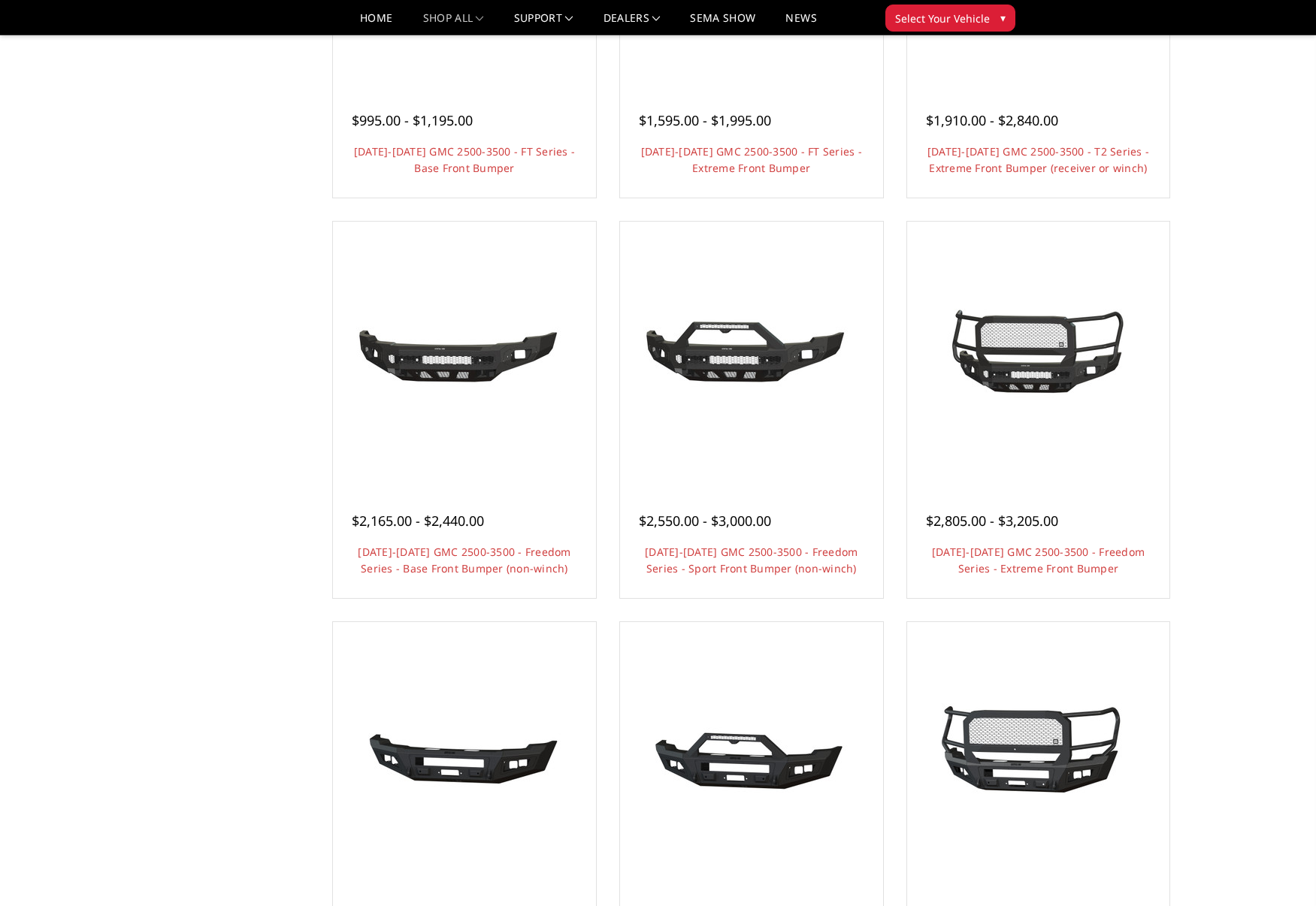
scroll to position [376, 0]
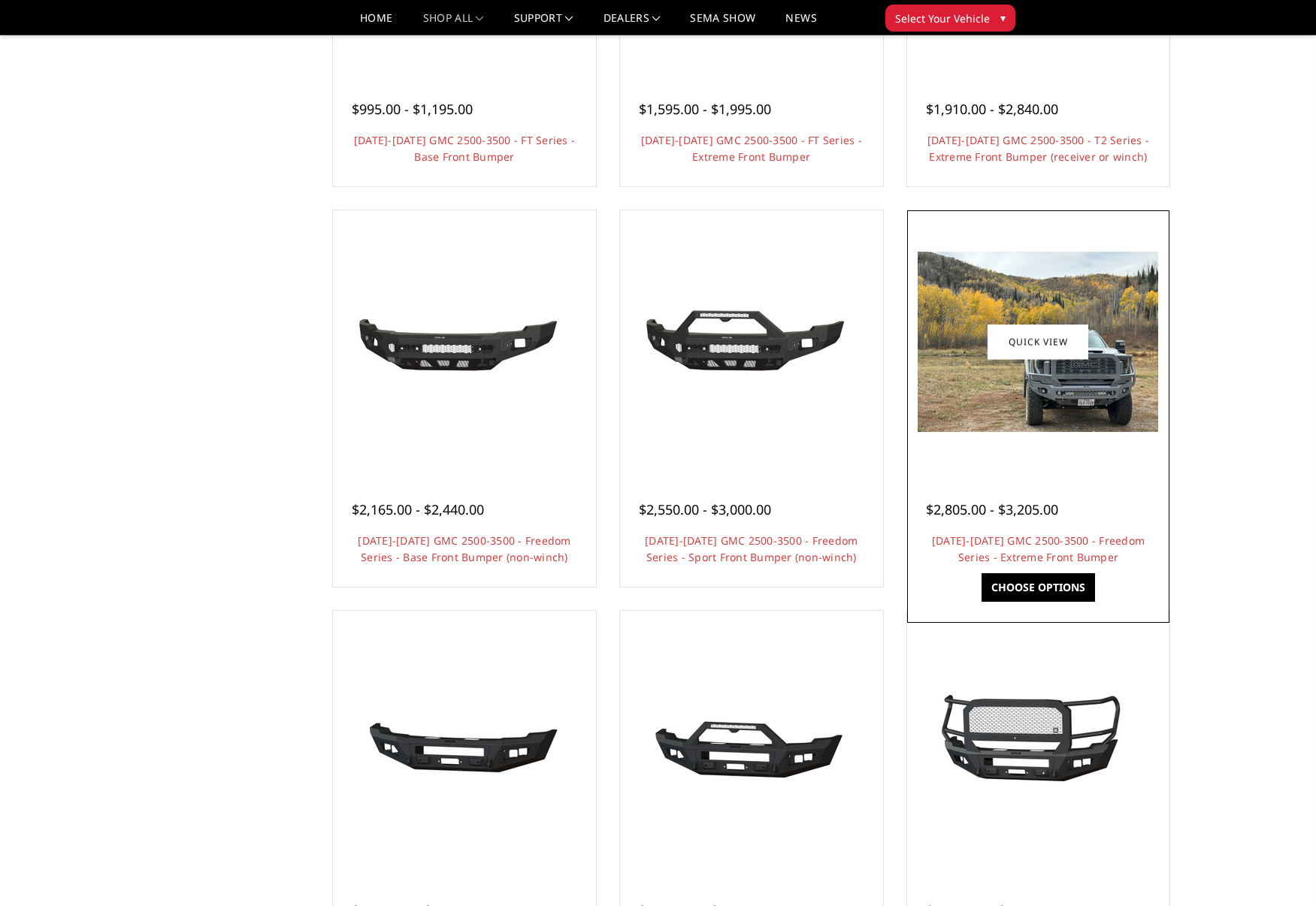
click at [1073, 315] on img at bounding box center [1037, 342] width 241 height 181
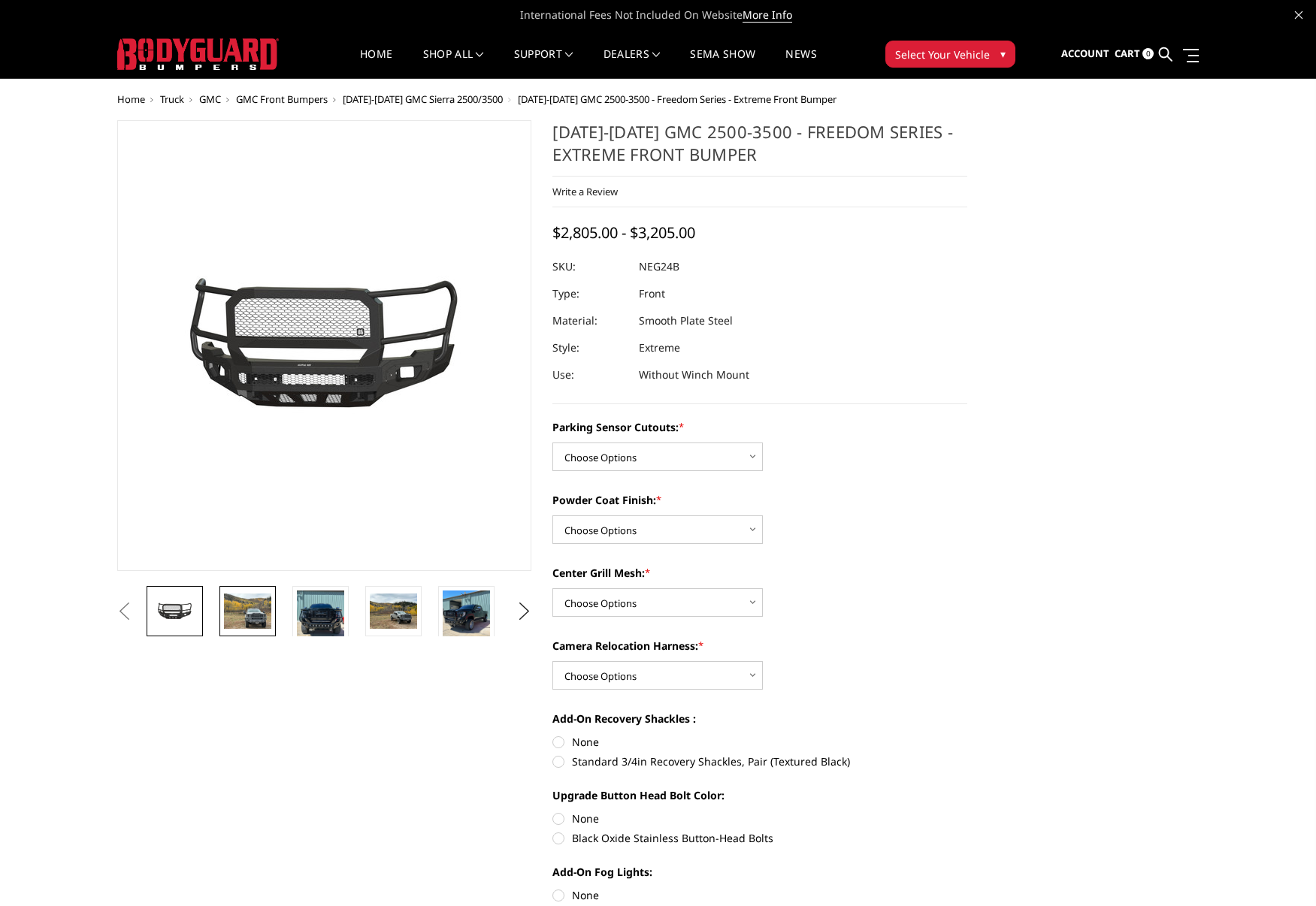
click at [258, 613] on img at bounding box center [247, 611] width 47 height 36
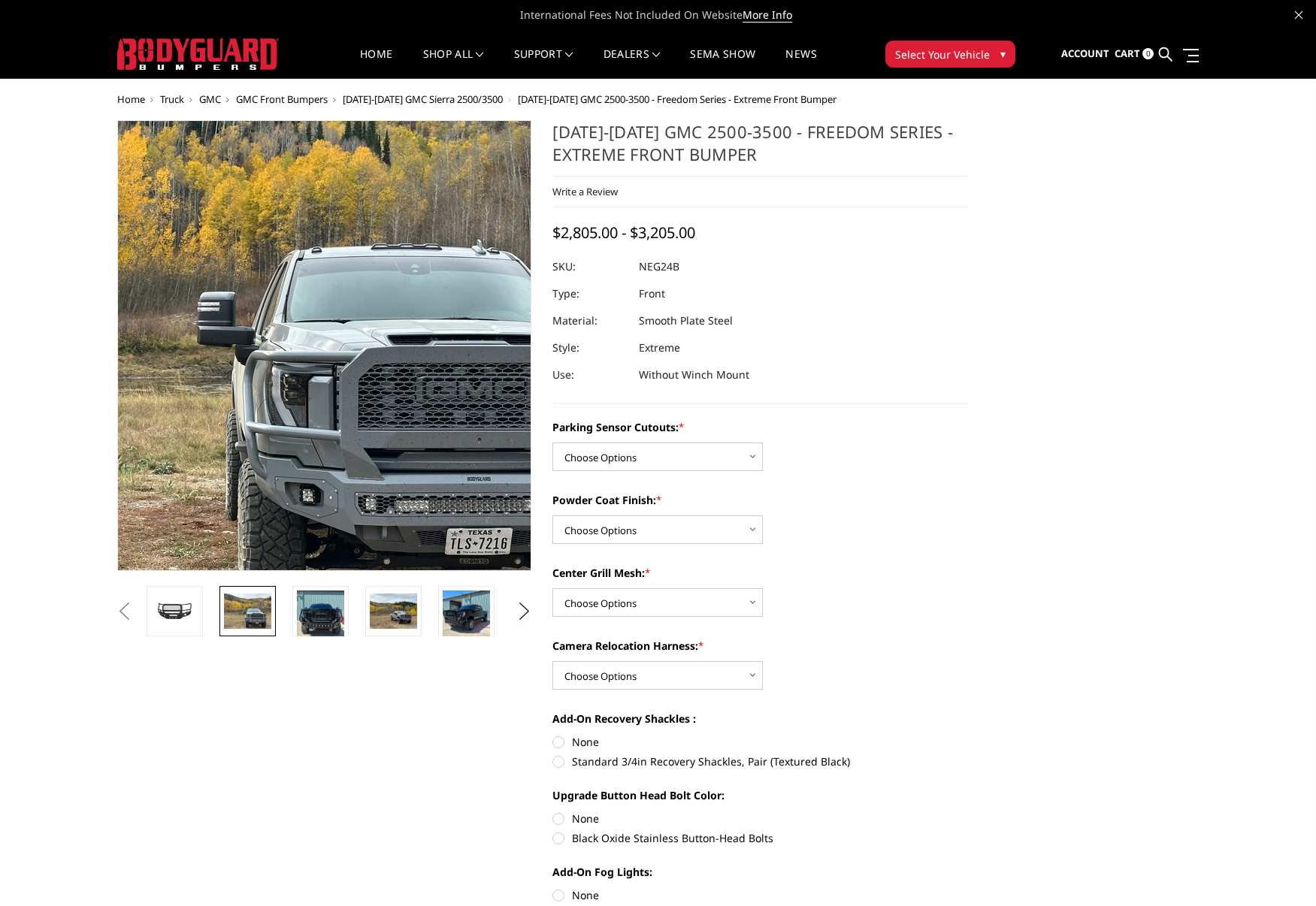
click at [358, 399] on img at bounding box center [286, 299] width 962 height 721
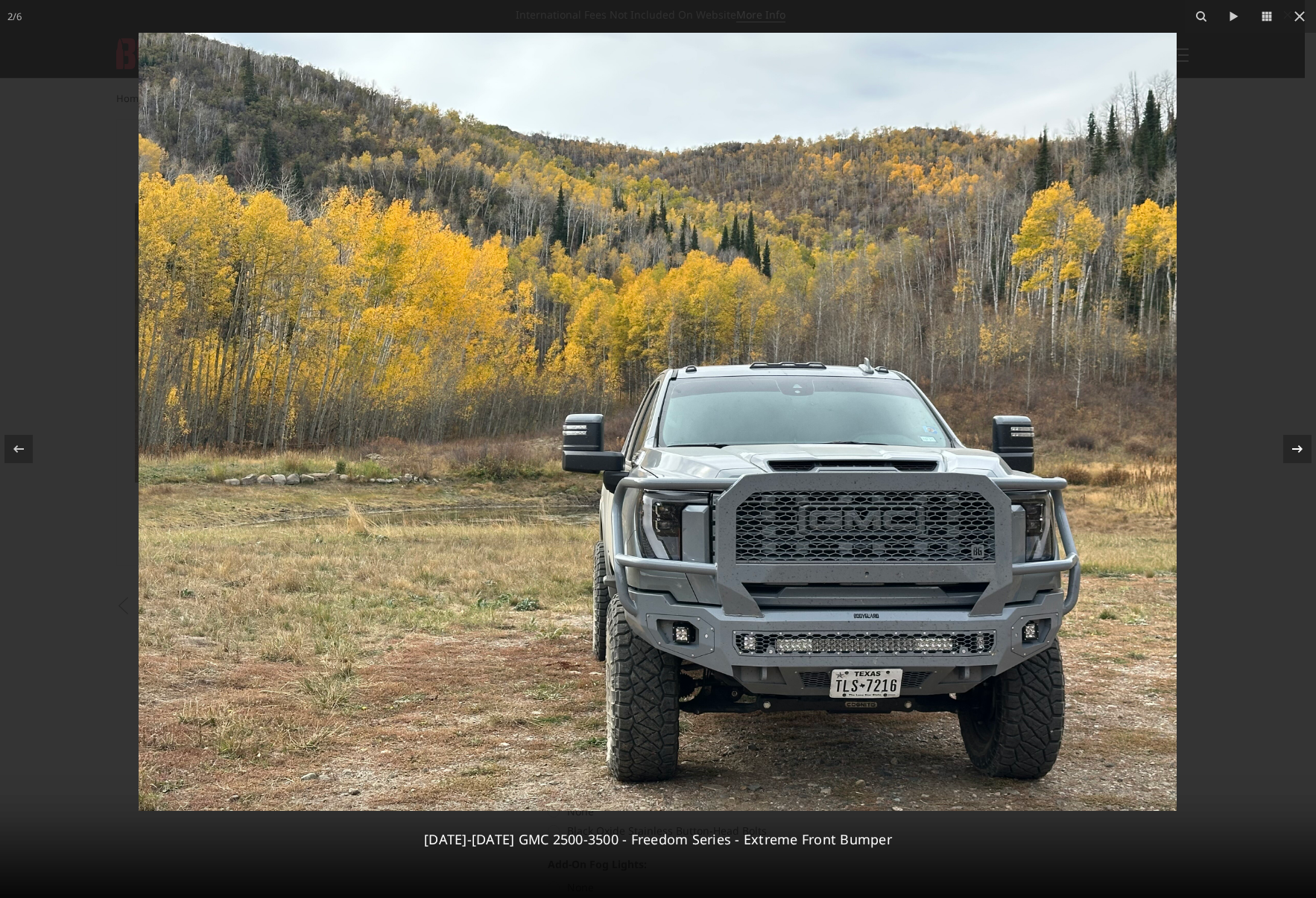
click at [1295, 449] on icon at bounding box center [1297, 449] width 18 height 18
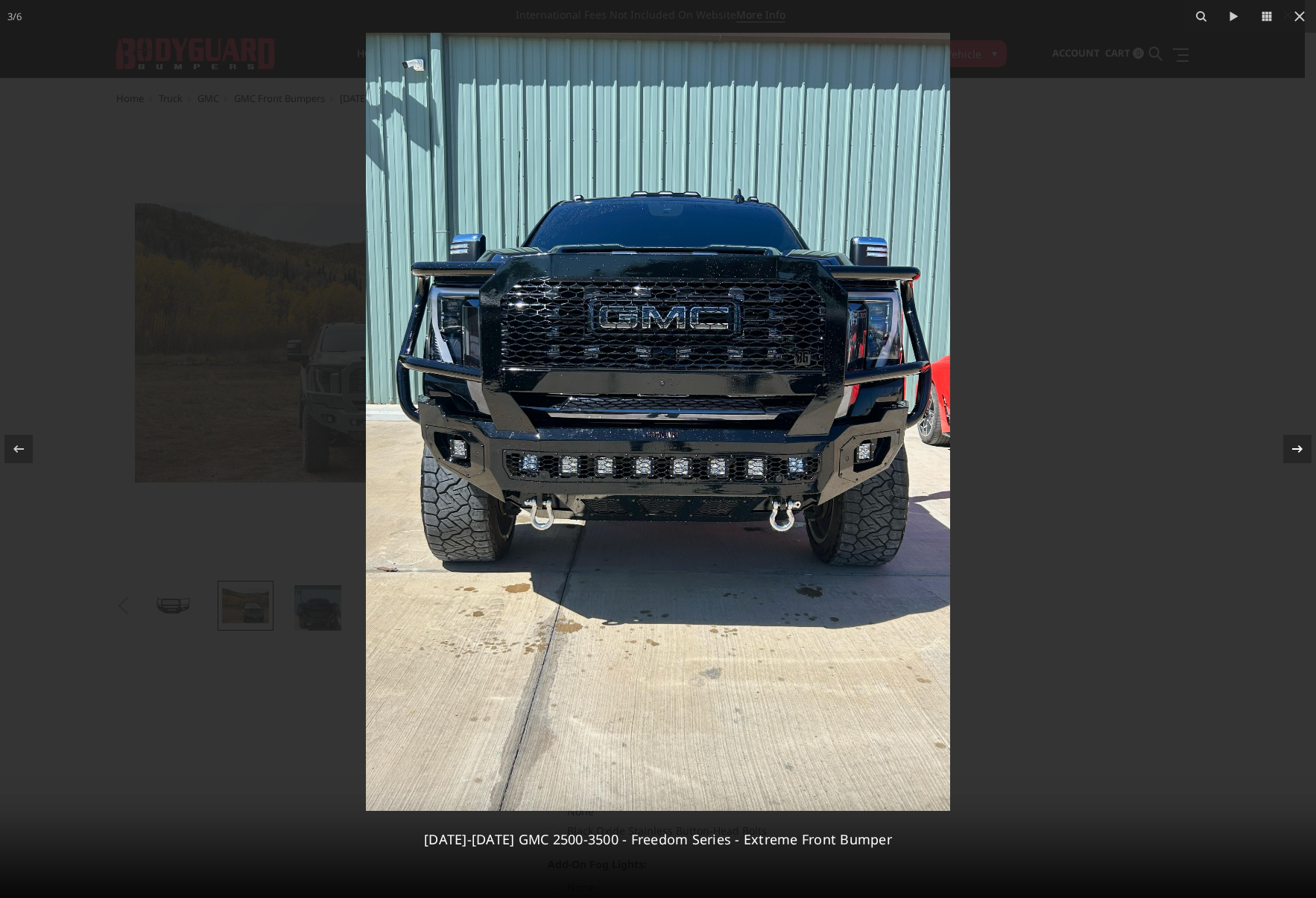
click at [1295, 449] on icon at bounding box center [1297, 449] width 18 height 18
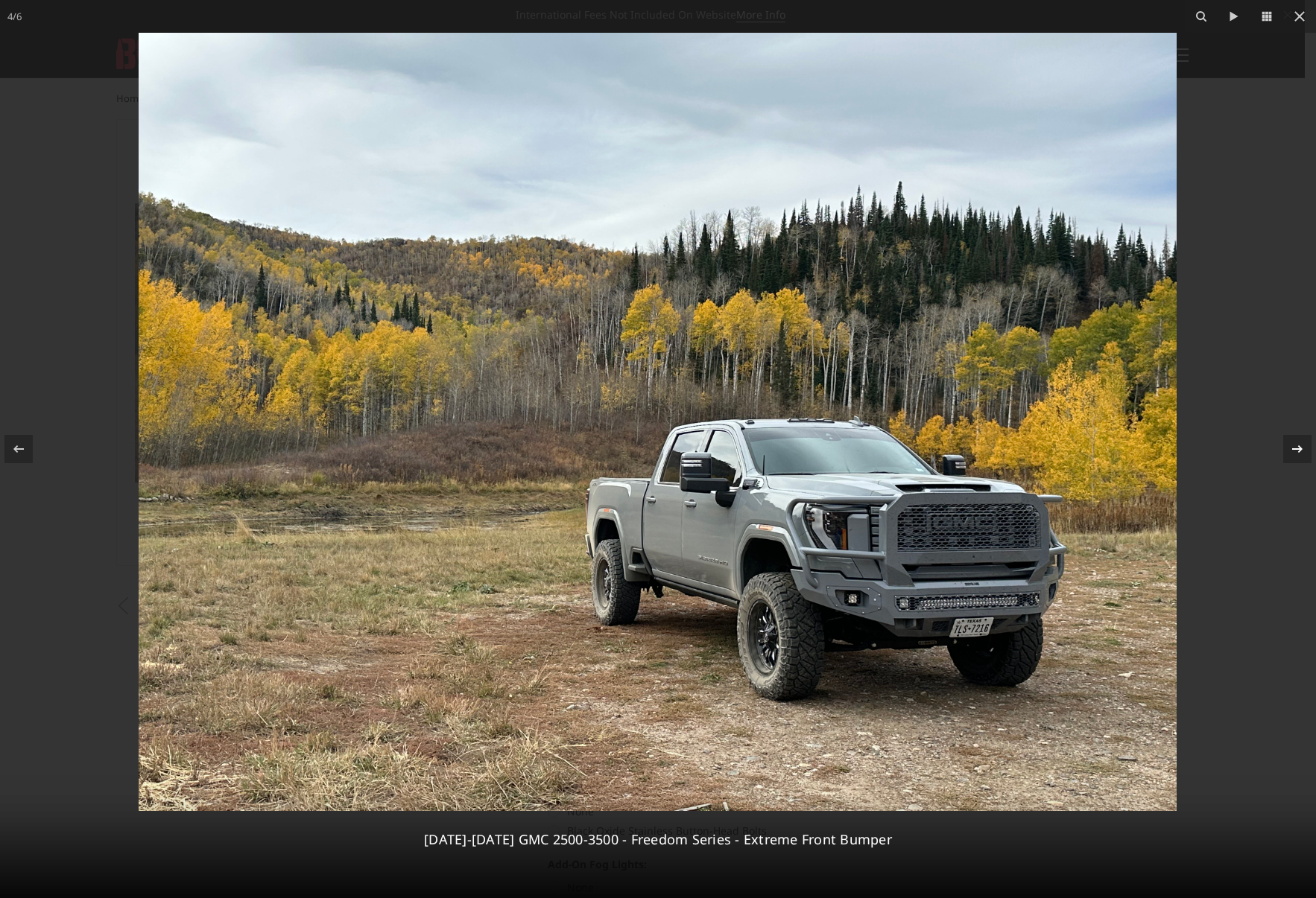
click at [1295, 449] on div "4 / 6 2024-2025 GMC 2500-3500 - Freedom Series - Extreme Front Bumper" at bounding box center [658, 449] width 1316 height 898
click at [1298, 457] on icon at bounding box center [1297, 449] width 18 height 18
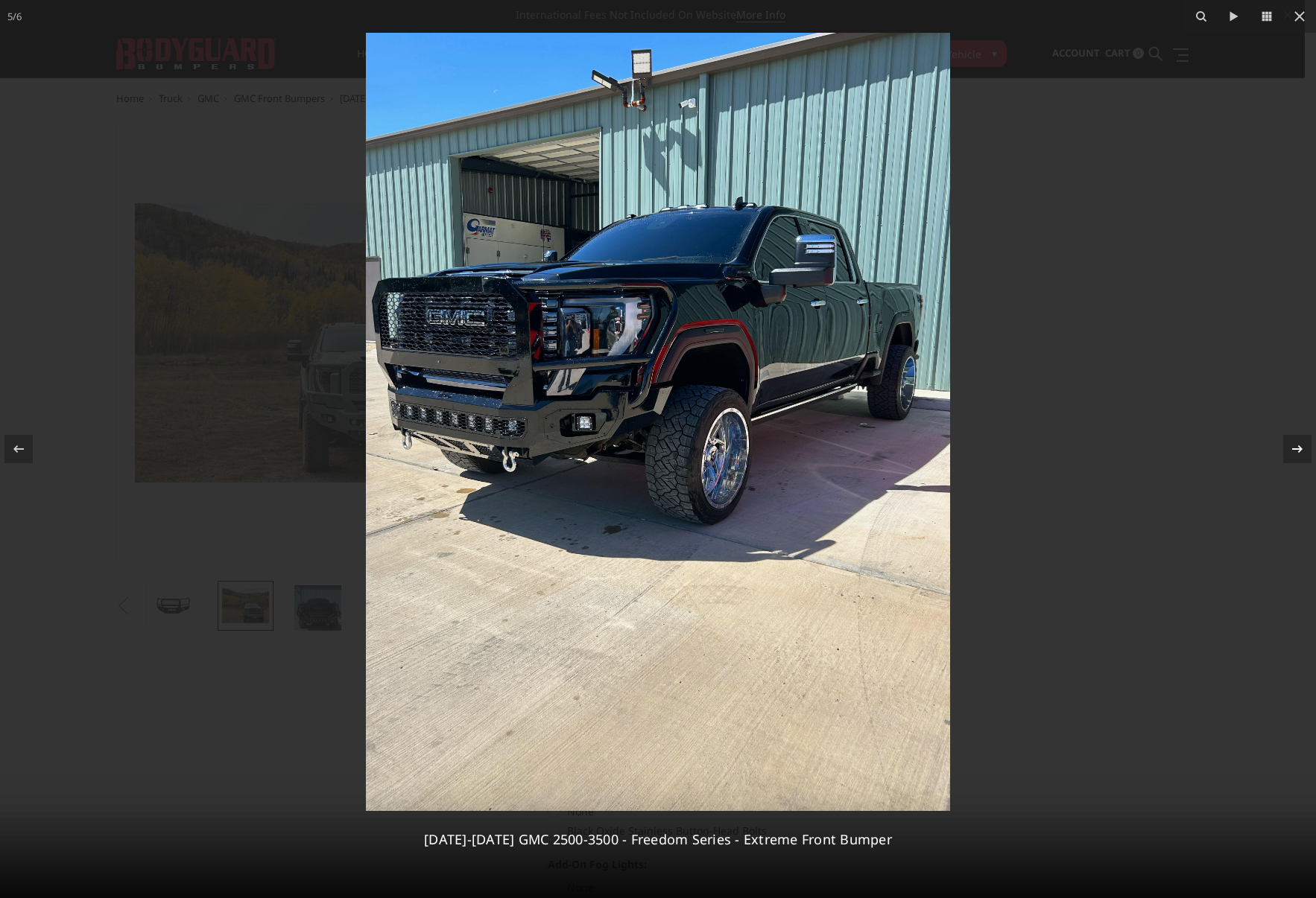
click at [1298, 457] on icon at bounding box center [1297, 449] width 18 height 18
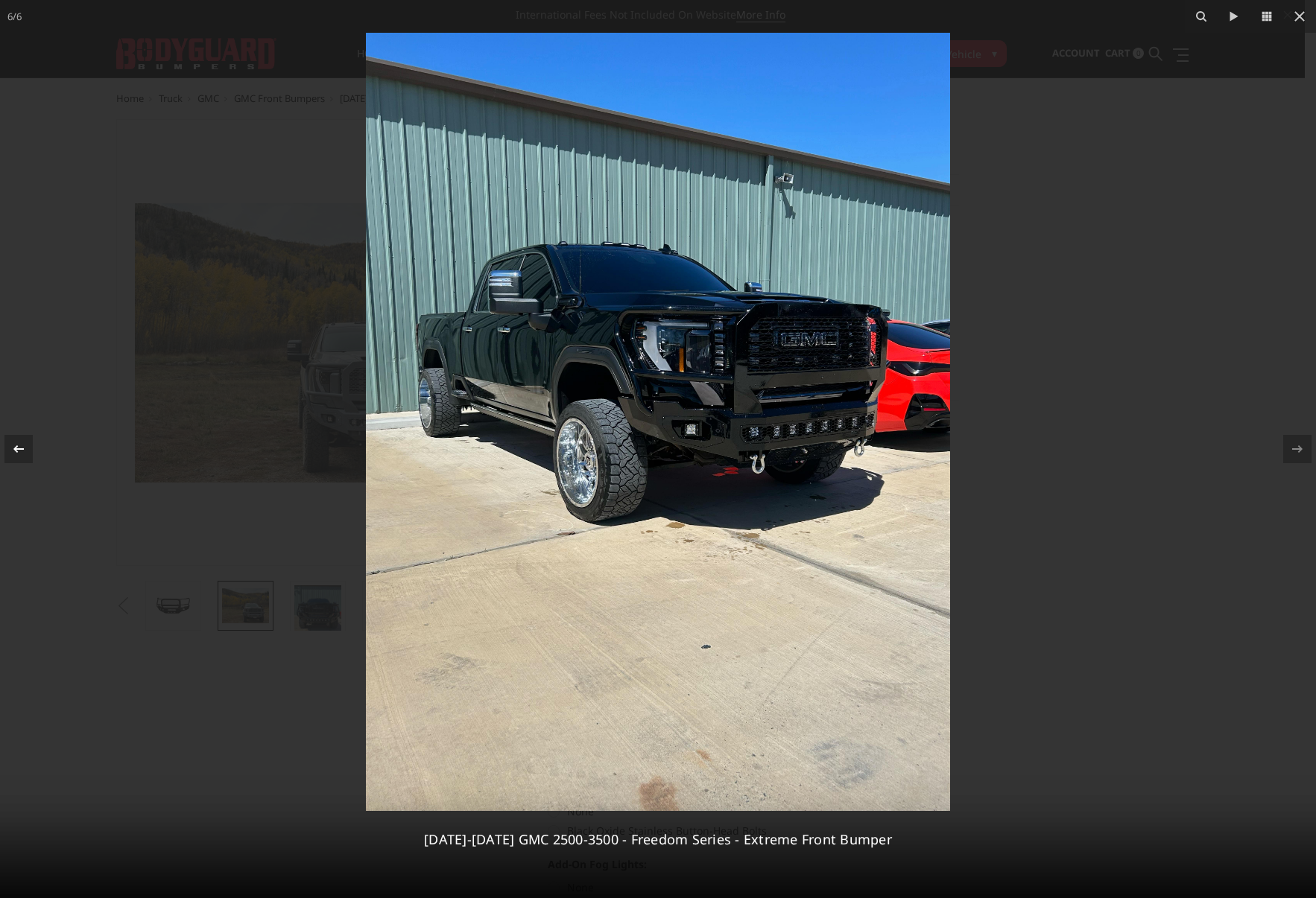
click at [18, 442] on icon at bounding box center [18, 449] width 18 height 18
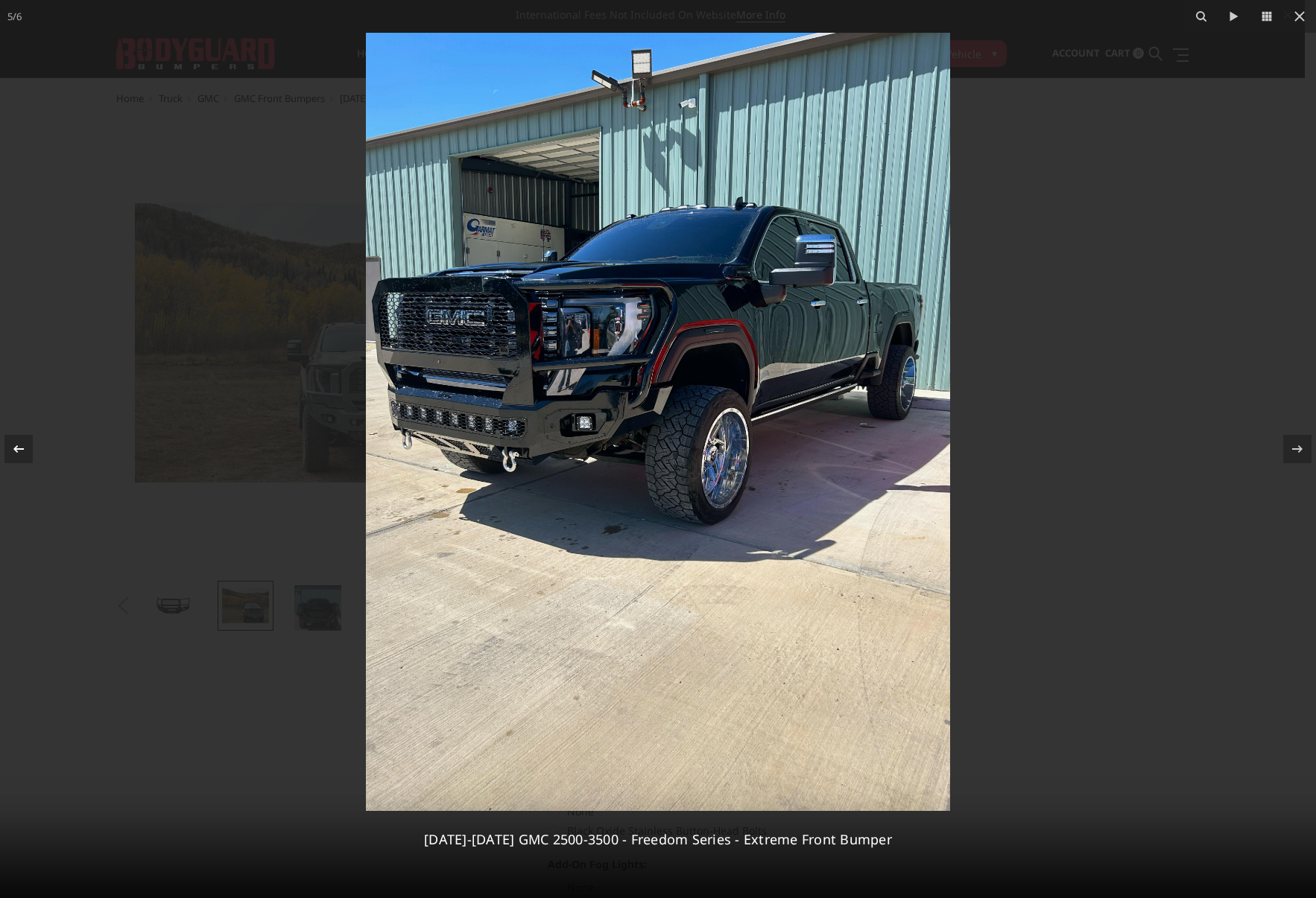
click at [18, 442] on icon at bounding box center [18, 449] width 18 height 18
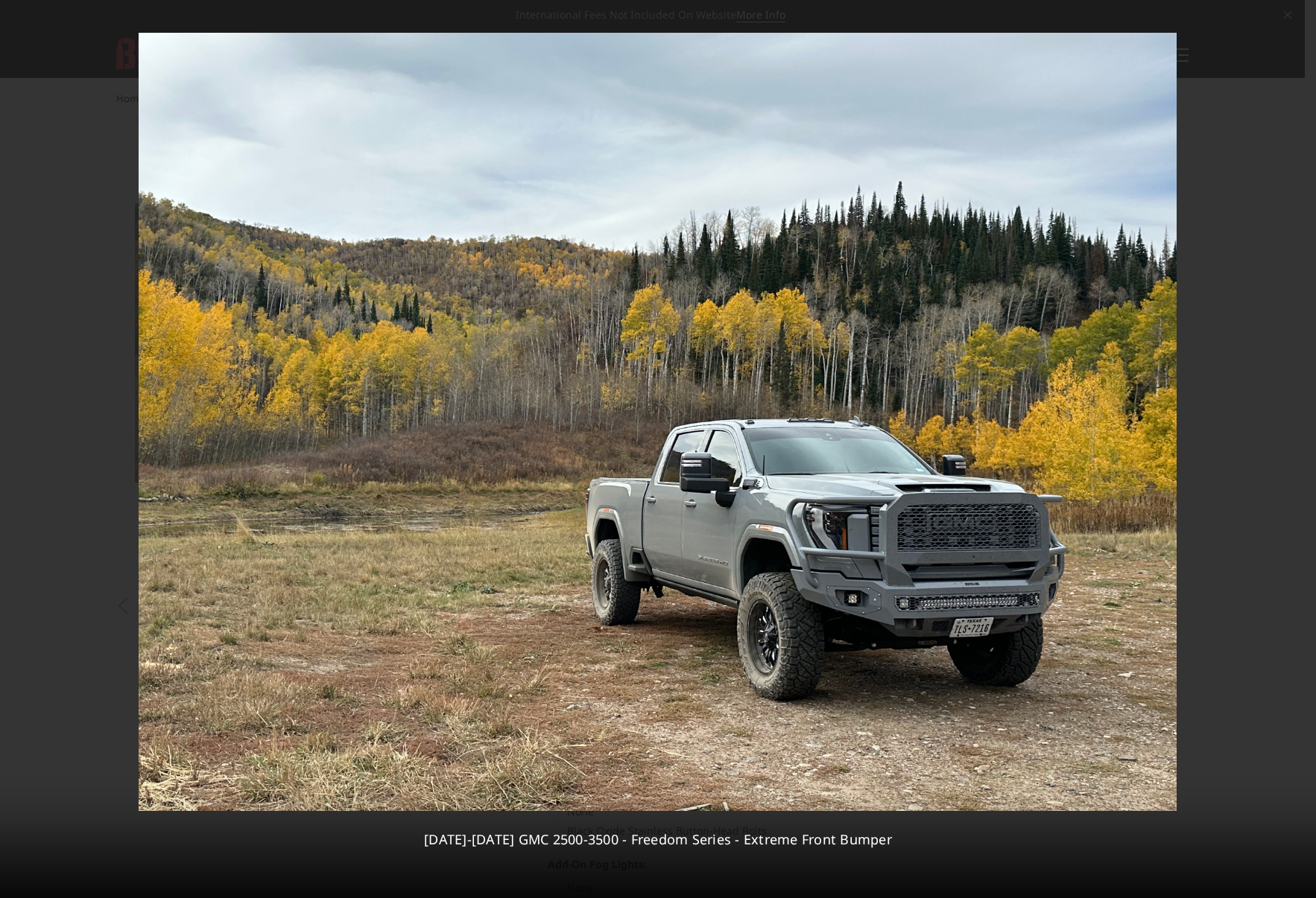
click at [18, 442] on div "4 / 6 2024-2025 GMC 2500-3500 - Freedom Series - Extreme Front Bumper" at bounding box center [658, 449] width 1316 height 898
click at [34, 452] on button at bounding box center [26, 449] width 52 height 75
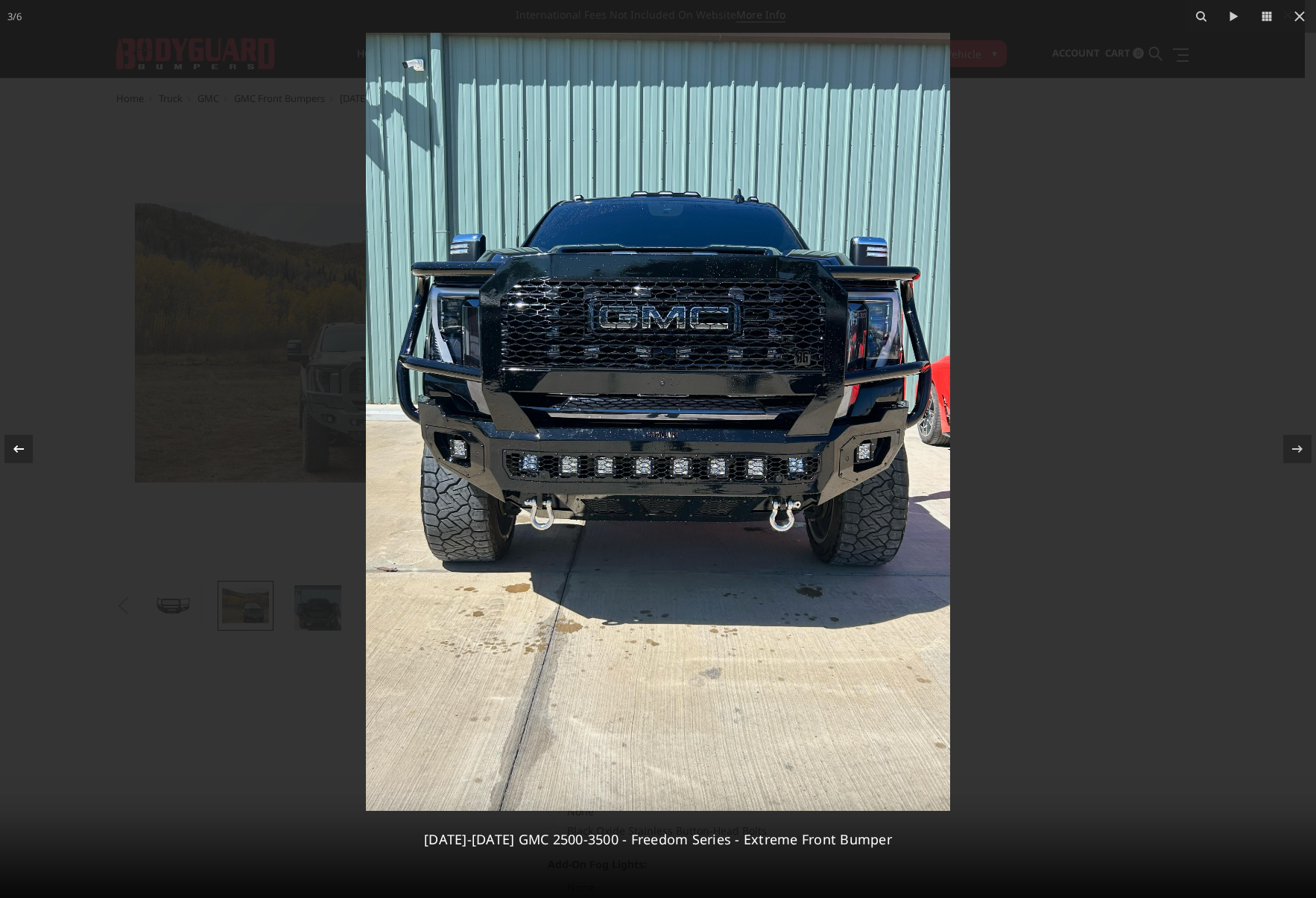
click at [29, 449] on div at bounding box center [18, 449] width 28 height 28
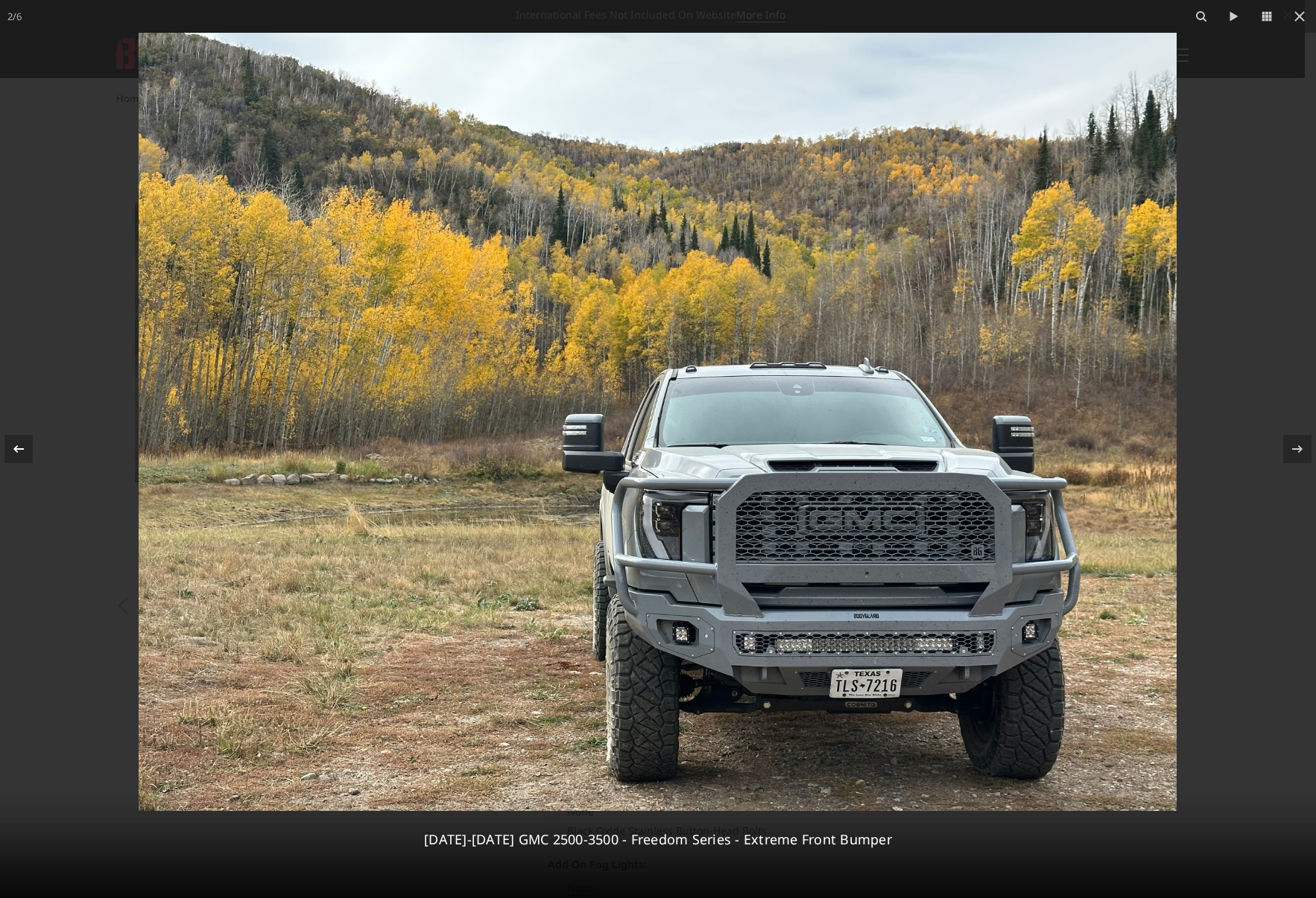
click at [30, 450] on div at bounding box center [18, 449] width 28 height 28
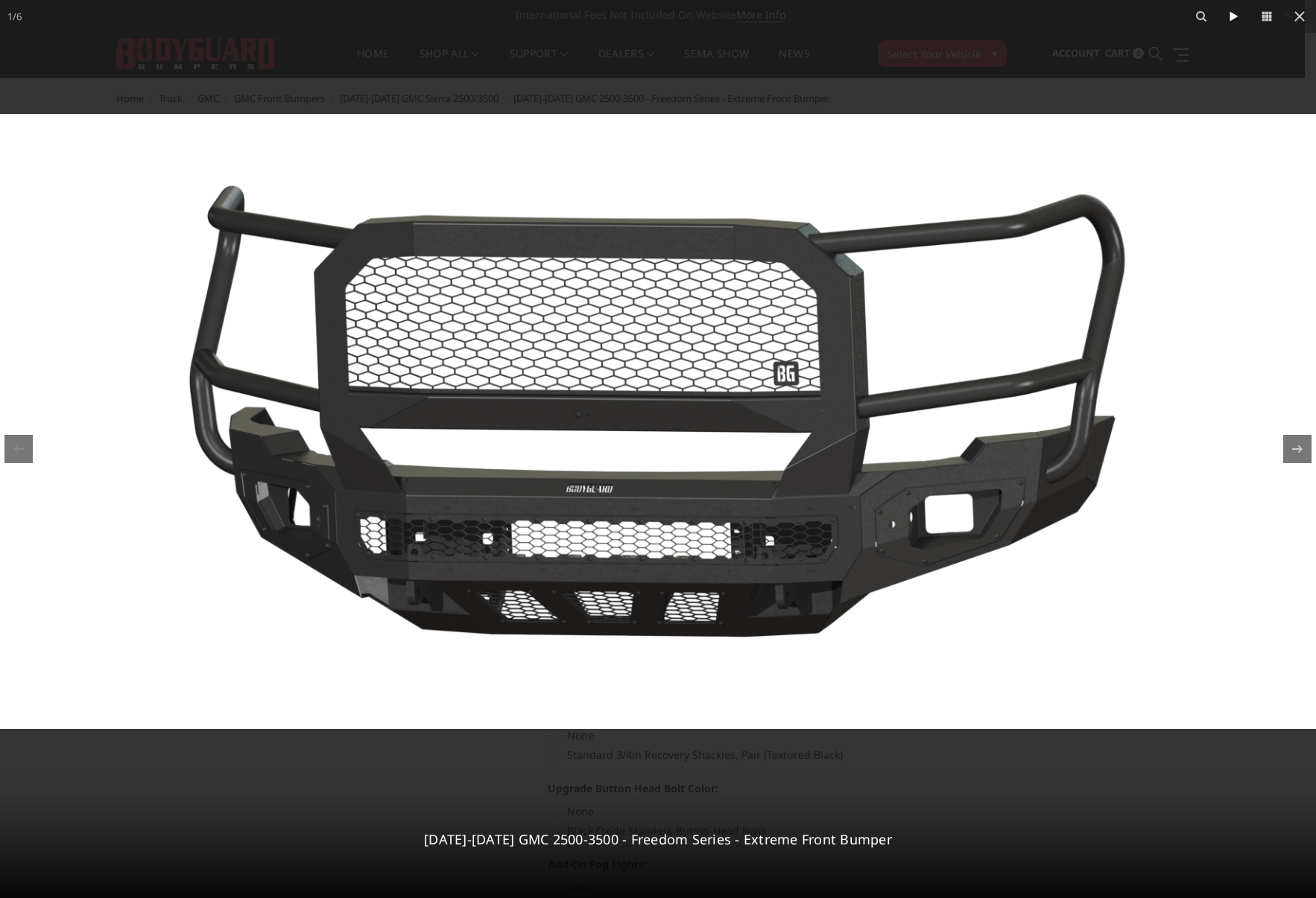
drag, startPoint x: 1006, startPoint y: 23, endPoint x: 1224, endPoint y: 0, distance: 219.2
click at [1008, 23] on div at bounding box center [658, 449] width 1316 height 898
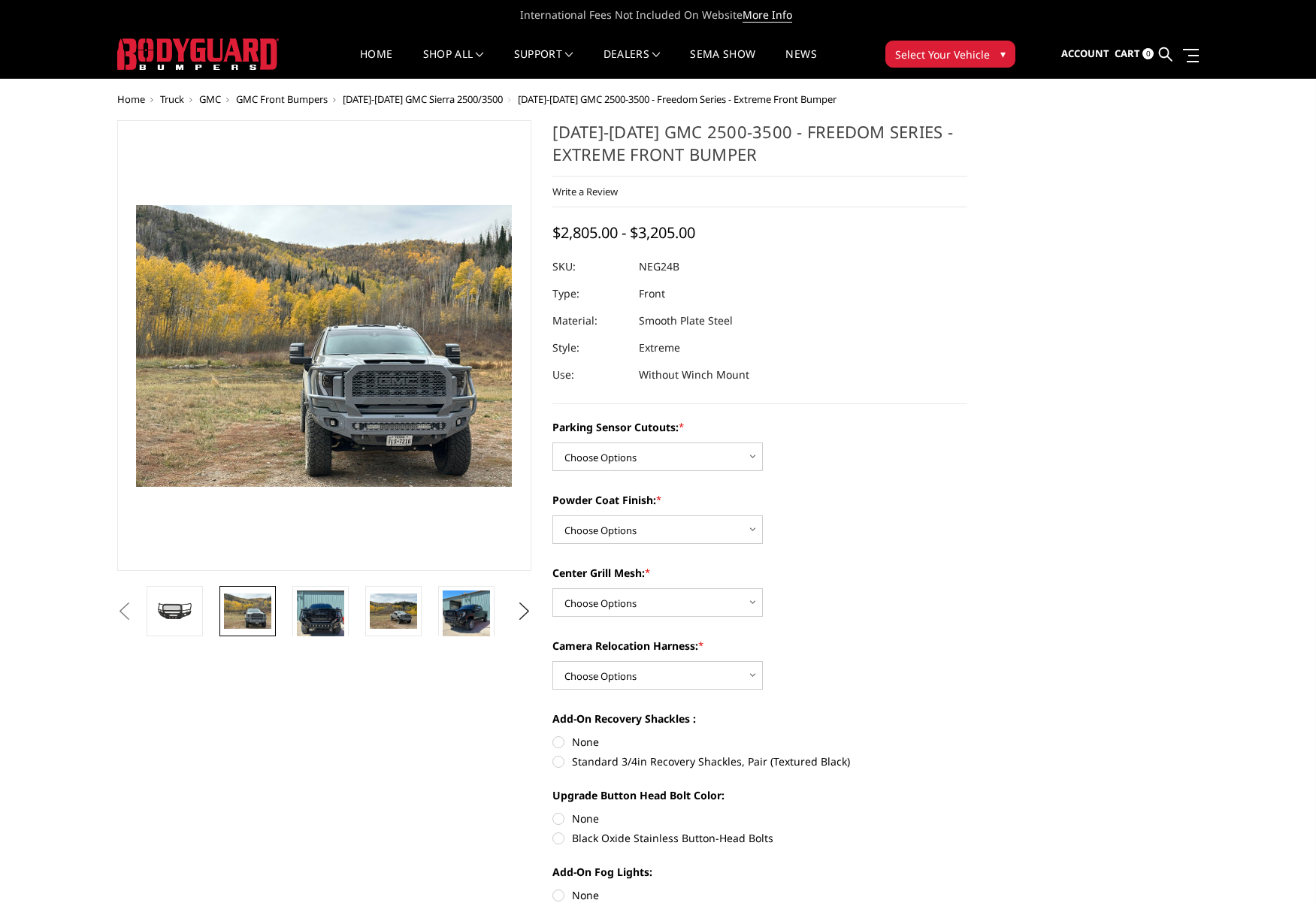
click at [1295, 15] on icon at bounding box center [1298, 15] width 7 height 7
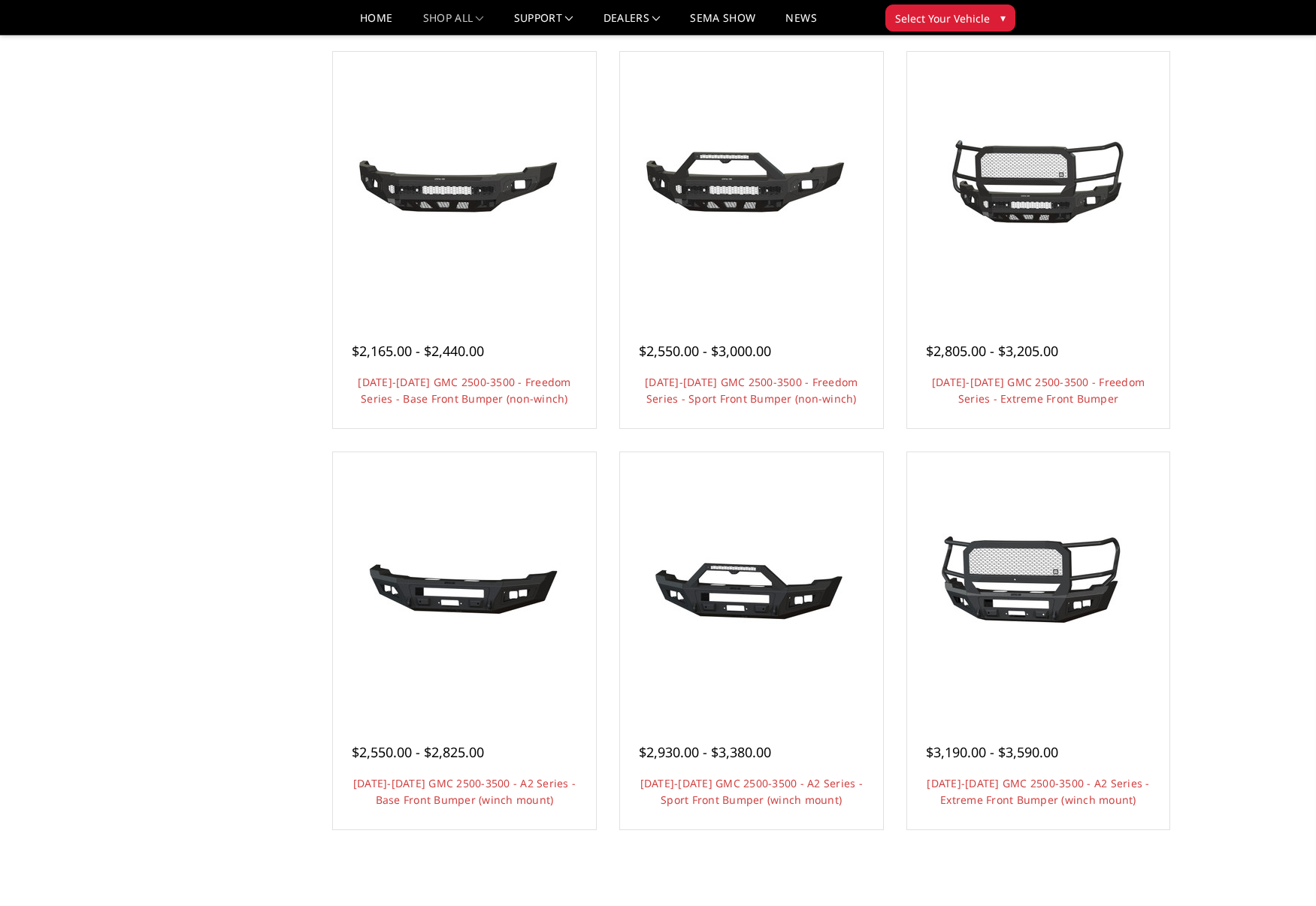
scroll to position [577, 0]
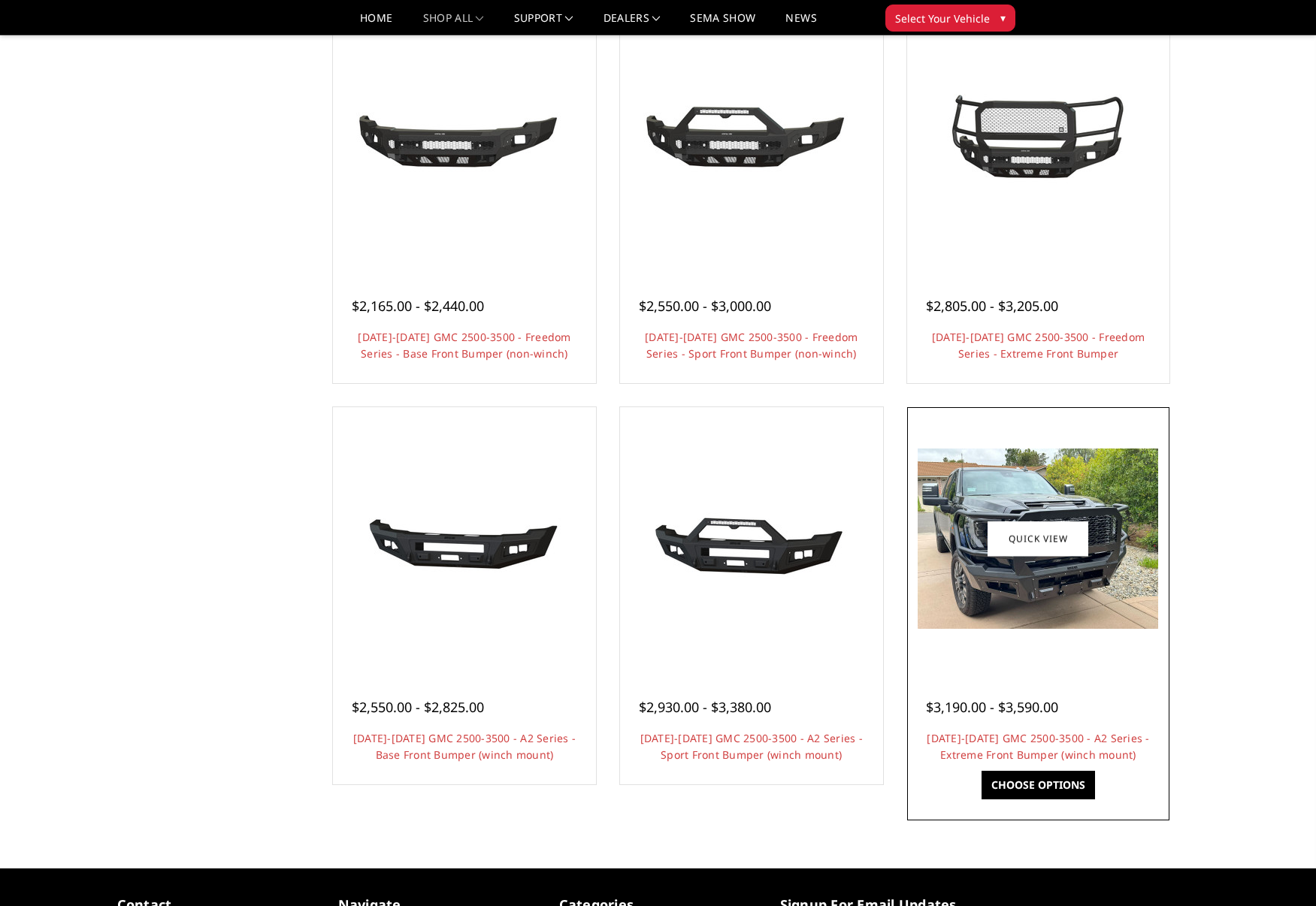
click at [1010, 495] on img at bounding box center [1037, 538] width 241 height 181
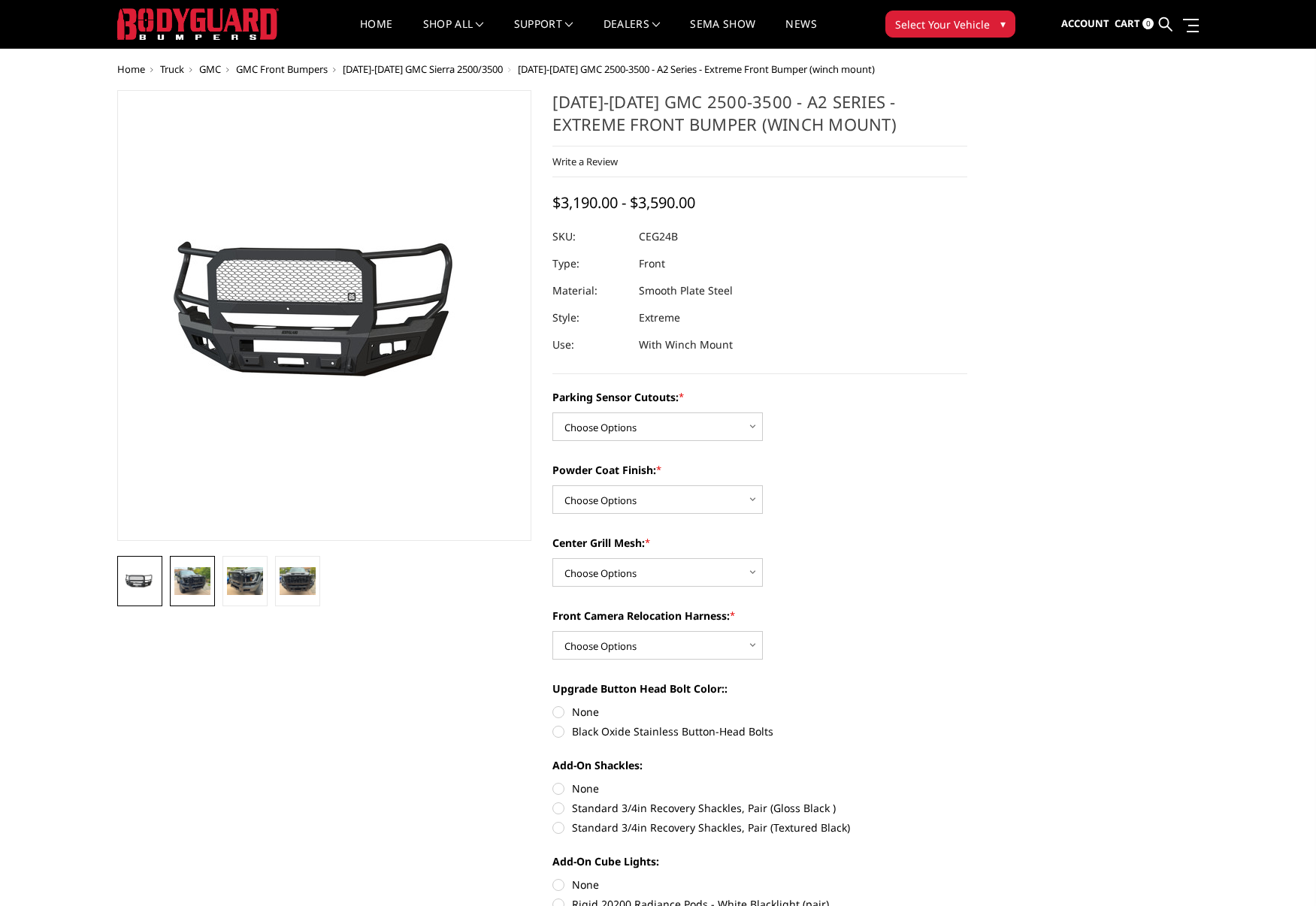
click at [194, 580] on img at bounding box center [192, 581] width 36 height 27
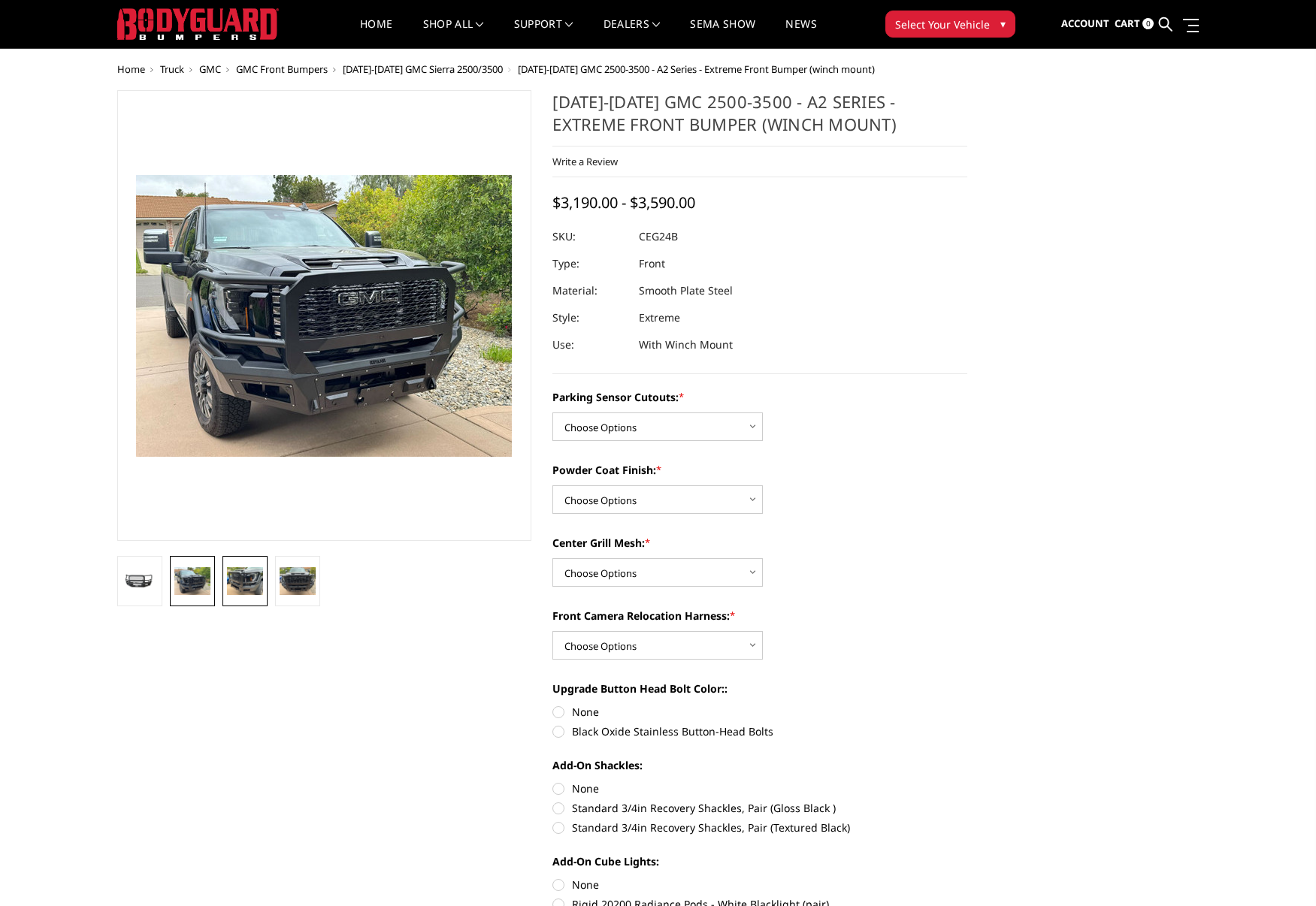
click at [232, 576] on img at bounding box center [245, 581] width 36 height 27
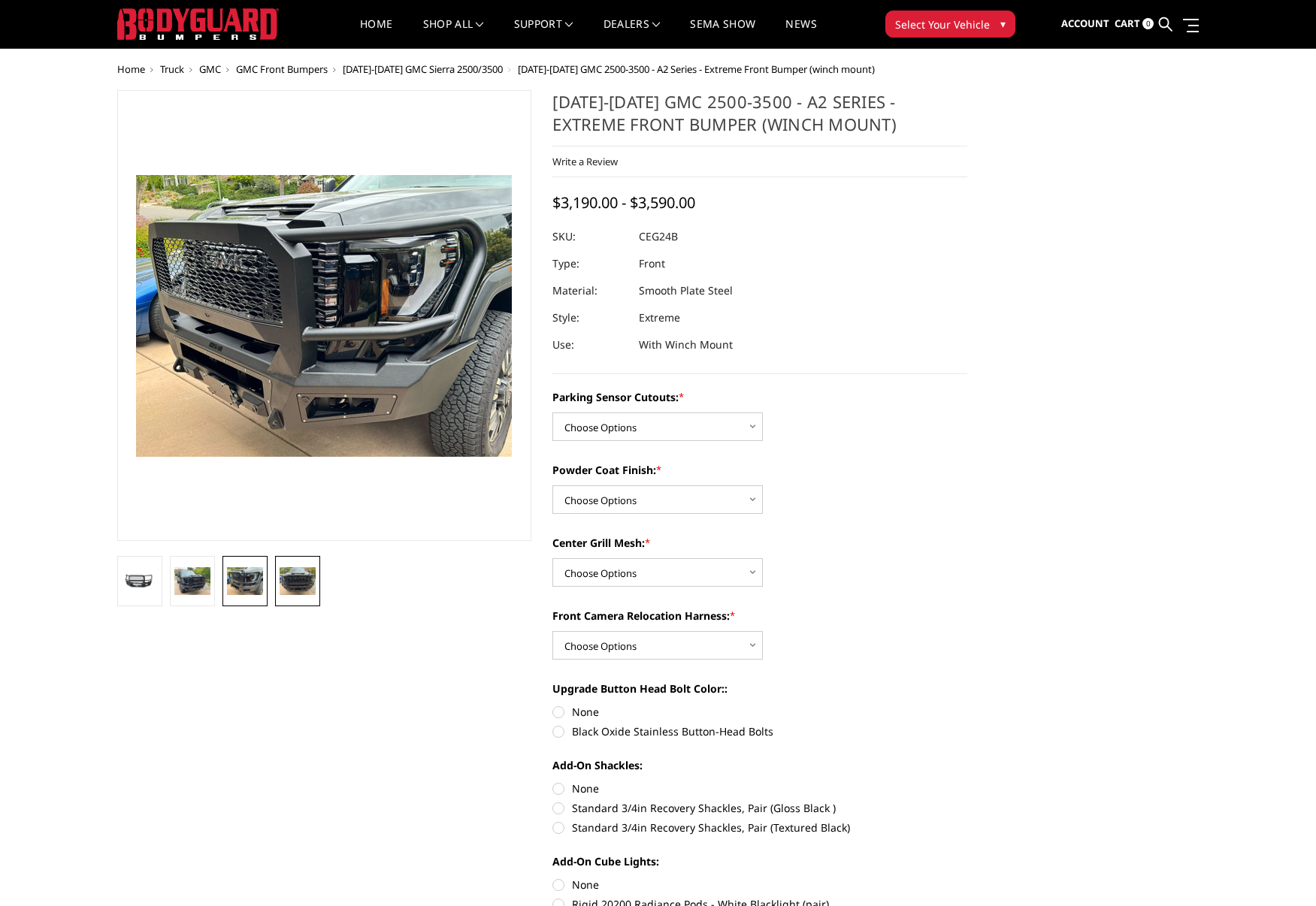
click at [280, 584] on img at bounding box center [297, 581] width 36 height 27
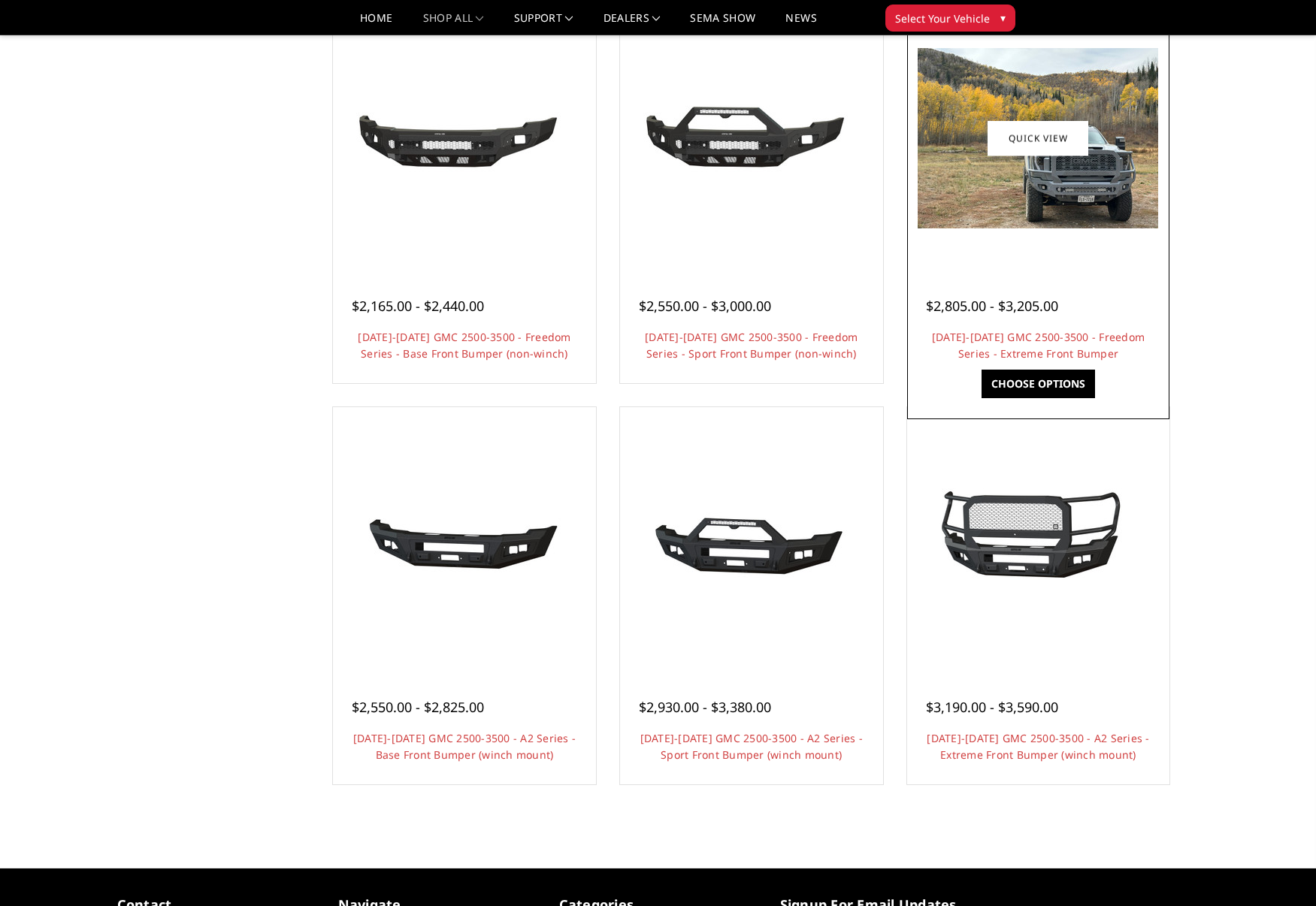
click at [1074, 198] on img at bounding box center [1037, 138] width 241 height 181
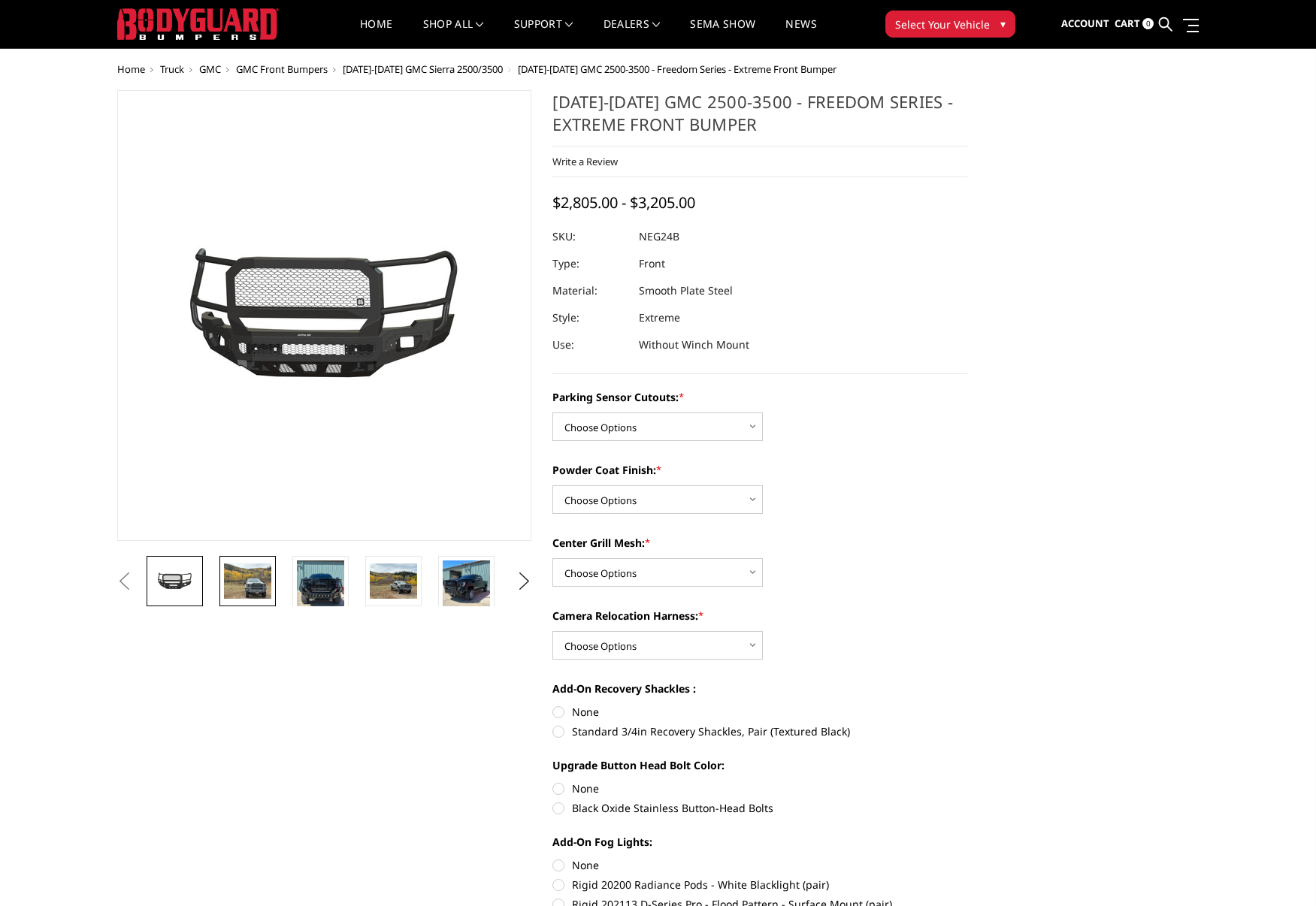
click at [238, 591] on img at bounding box center [247, 581] width 47 height 36
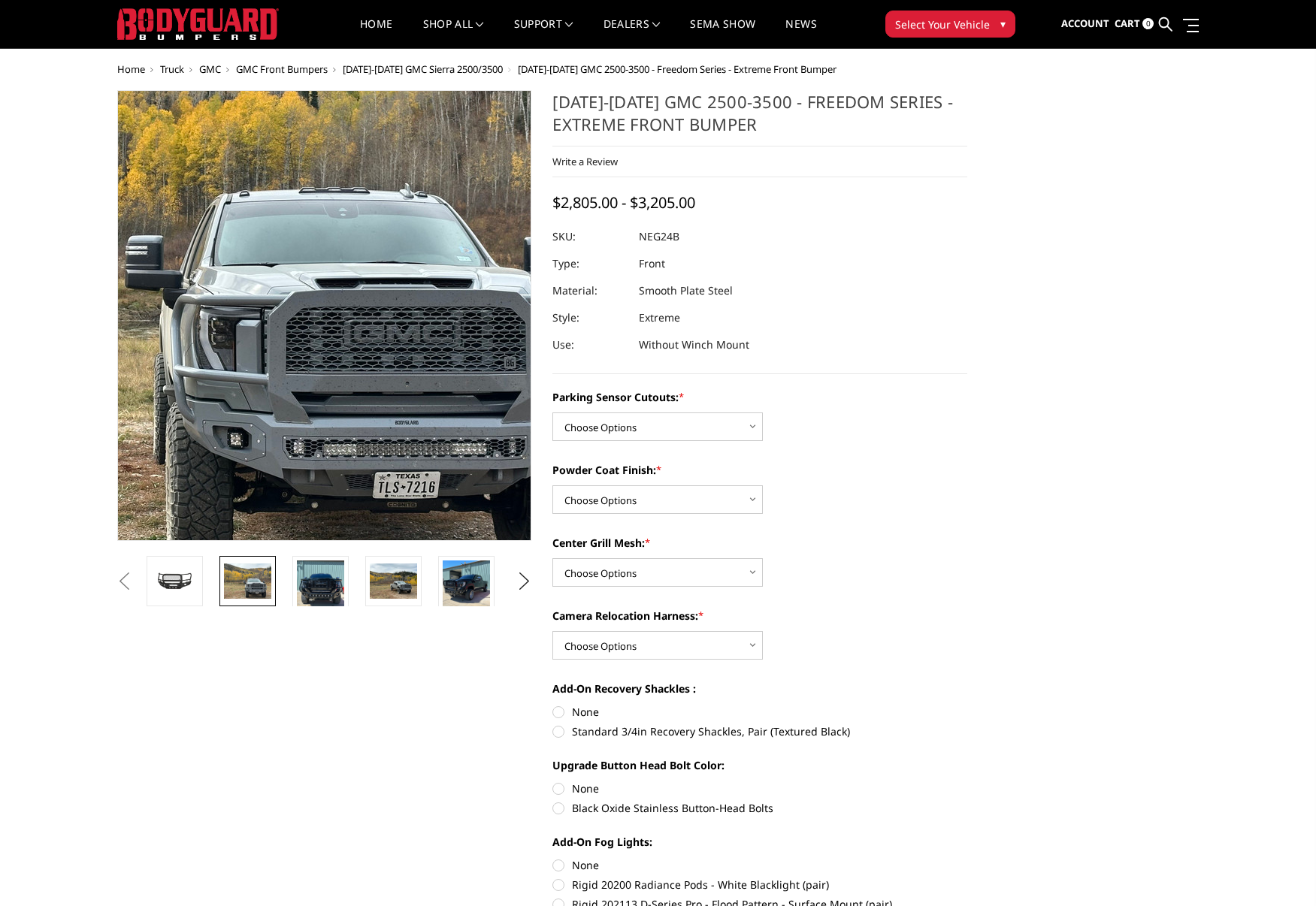
click at [409, 438] on img at bounding box center [214, 242] width 962 height 721
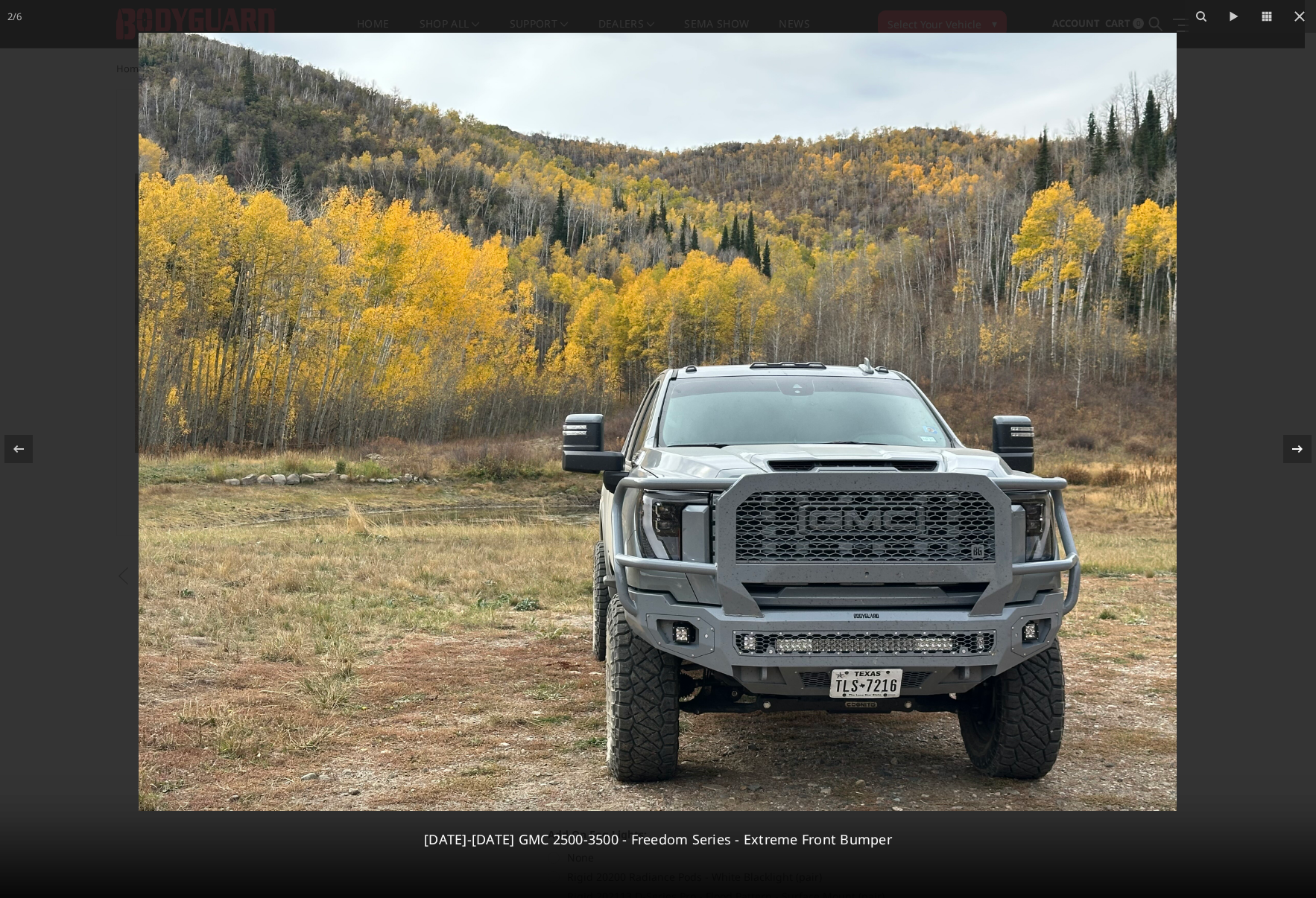
click at [1294, 446] on icon at bounding box center [1297, 449] width 18 height 18
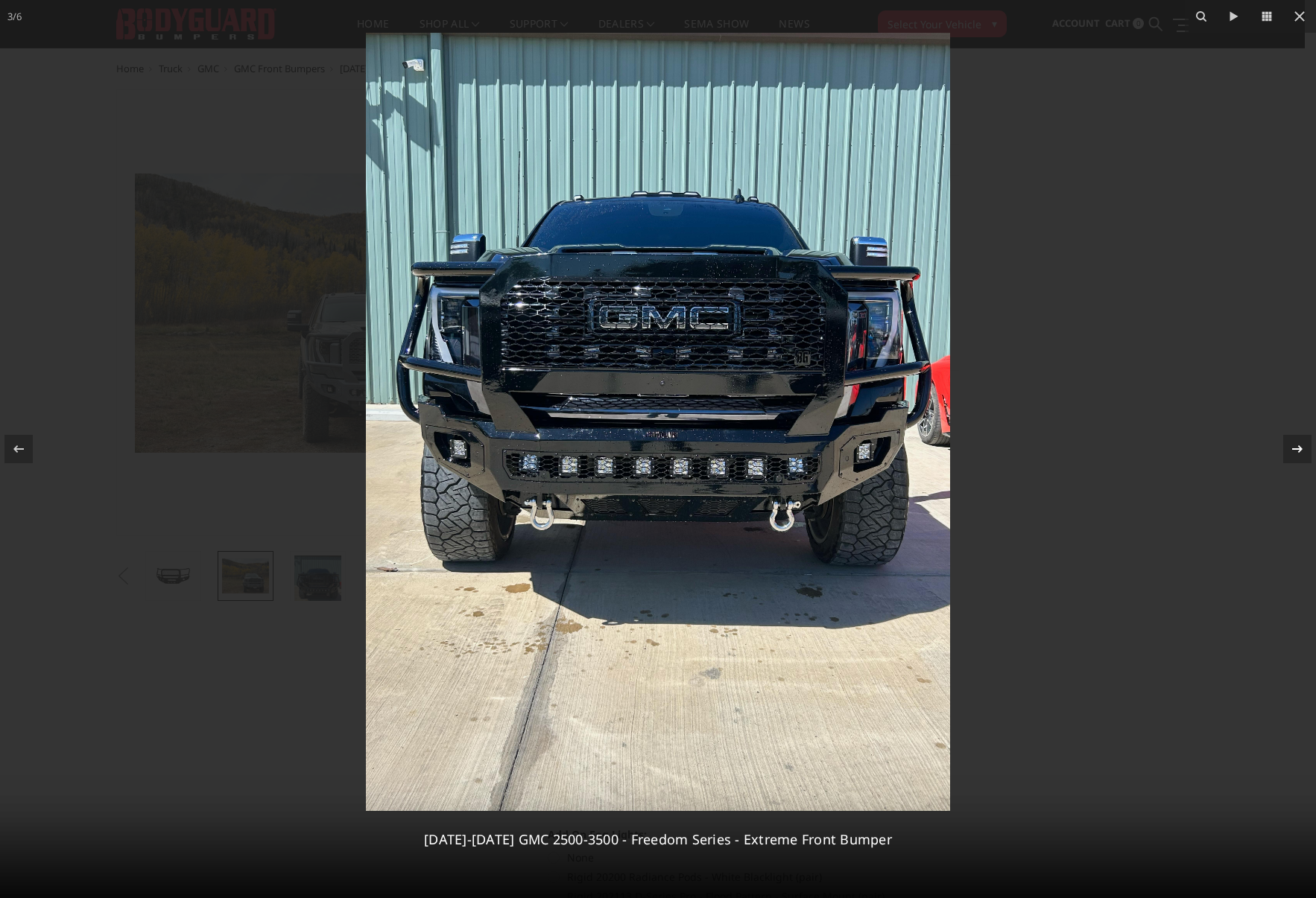
click at [1294, 446] on icon at bounding box center [1297, 449] width 18 height 18
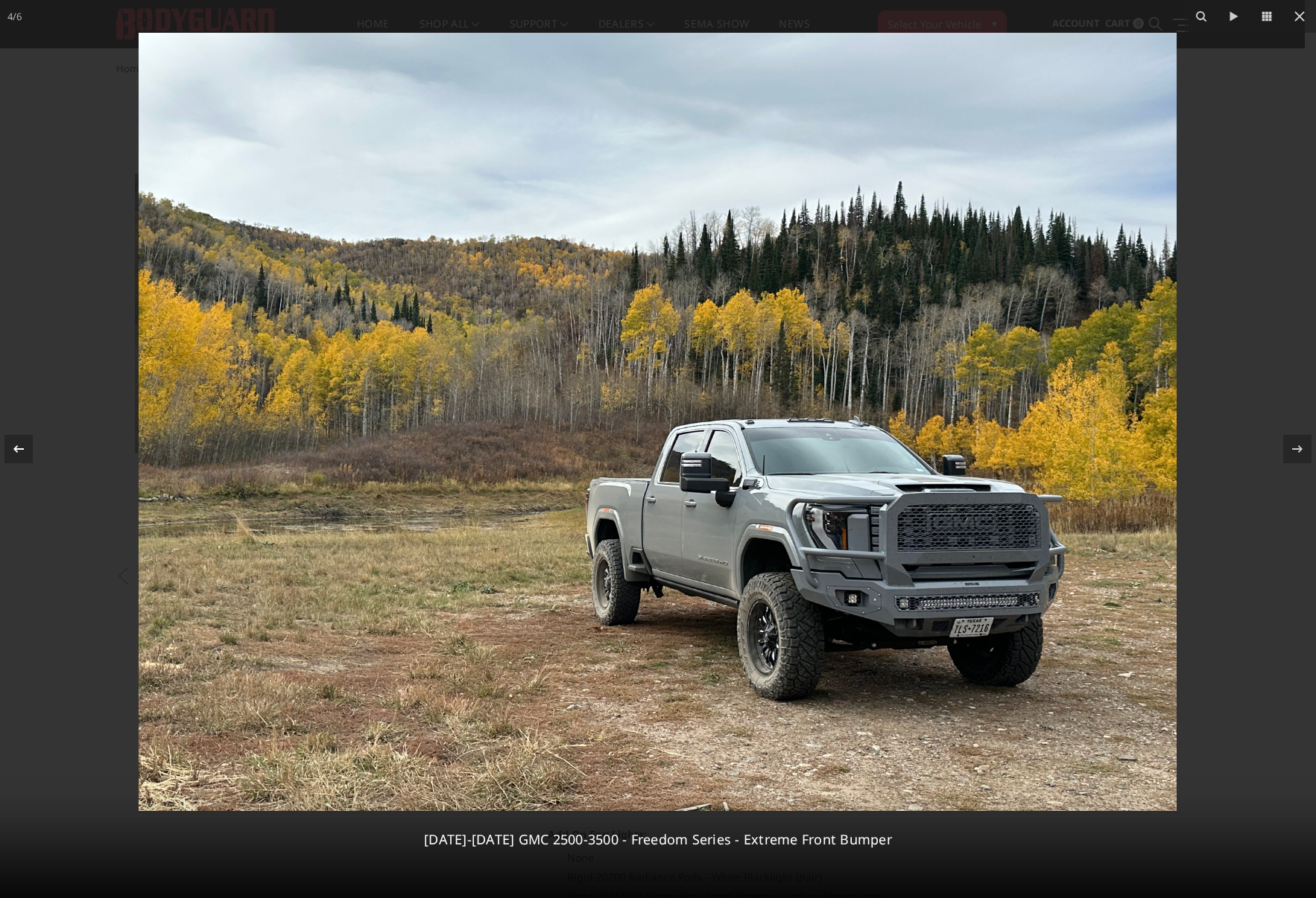
click at [30, 439] on div at bounding box center [18, 449] width 28 height 28
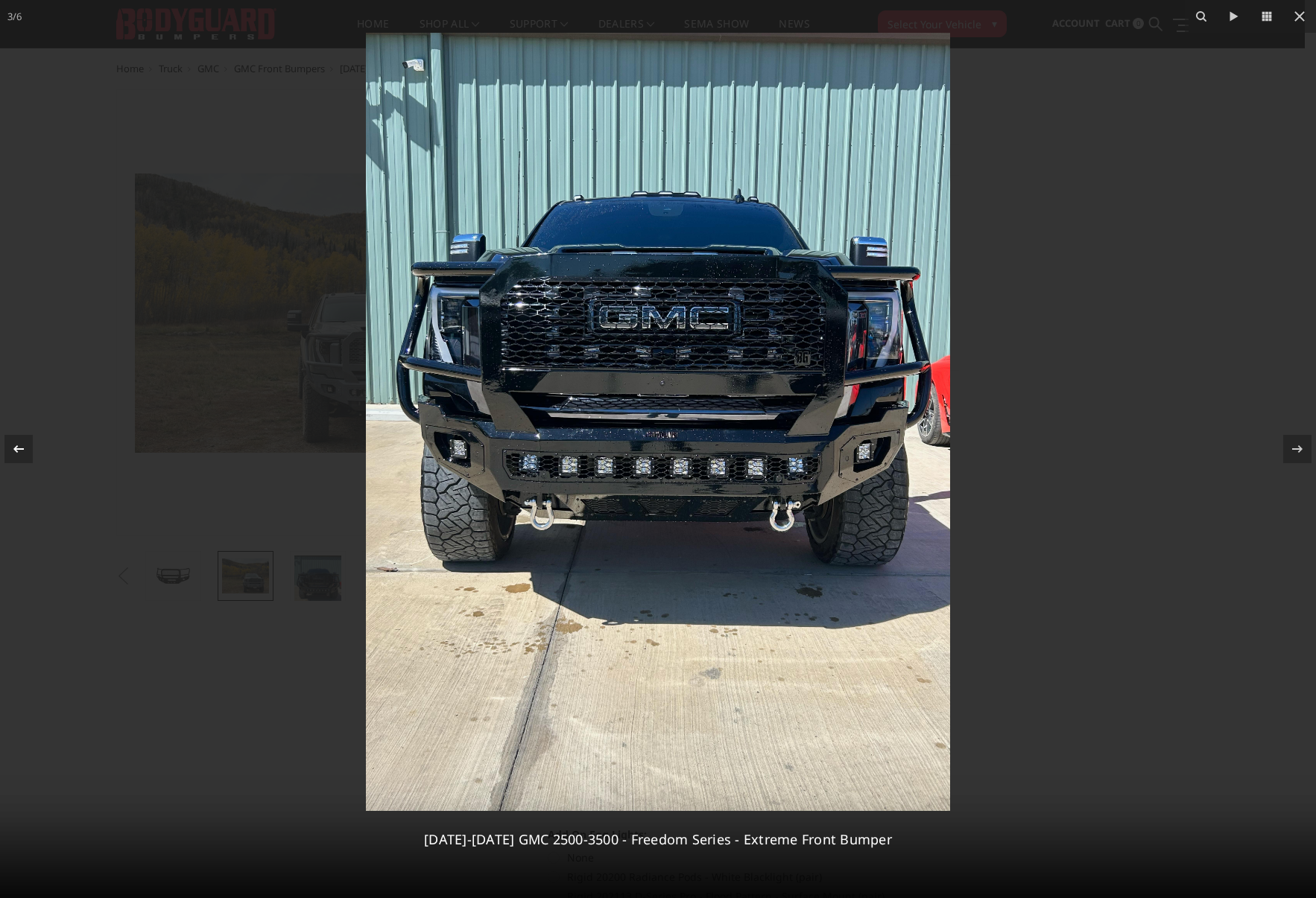
click at [19, 444] on icon at bounding box center [18, 449] width 18 height 18
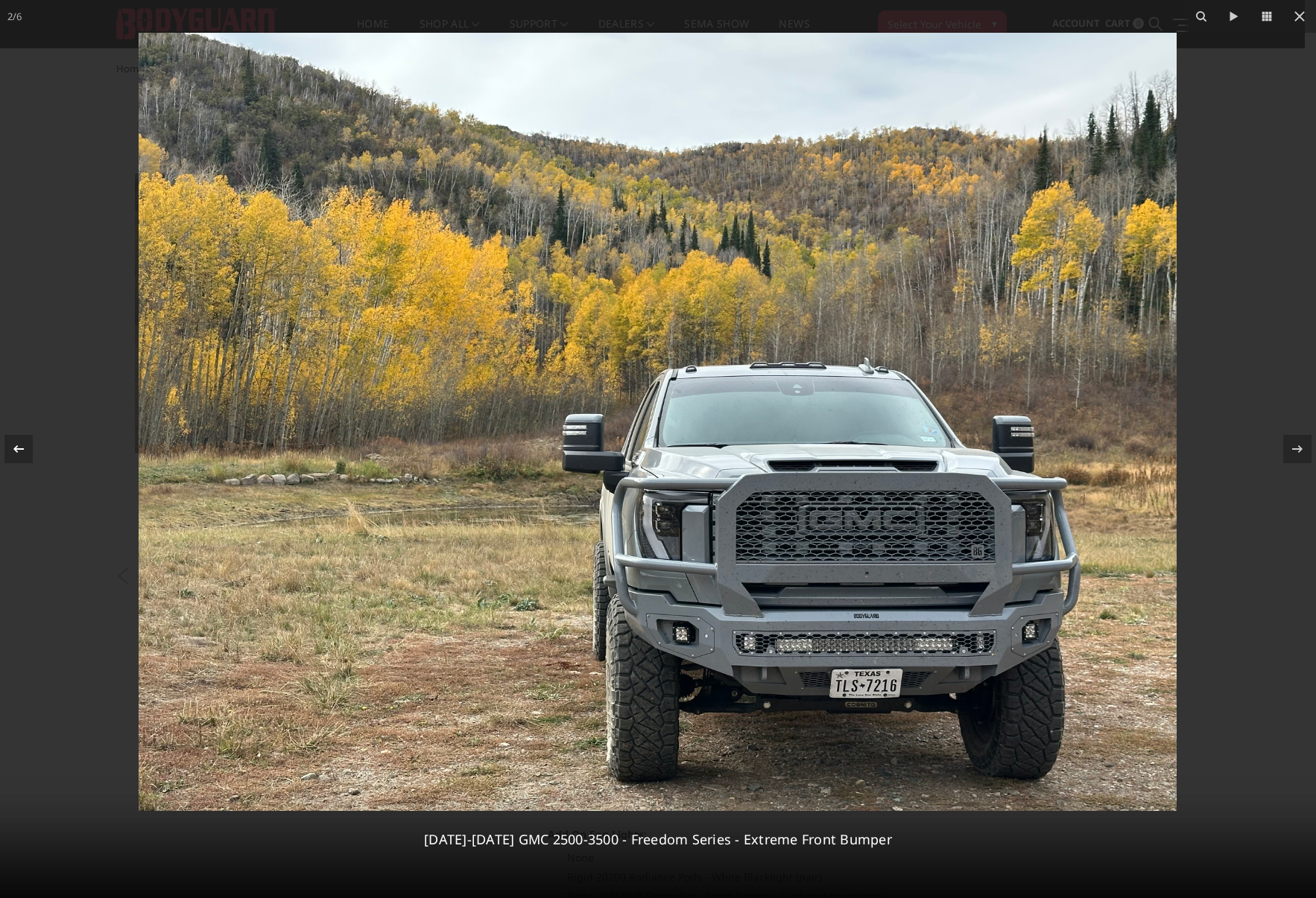
click at [19, 444] on icon at bounding box center [18, 449] width 18 height 18
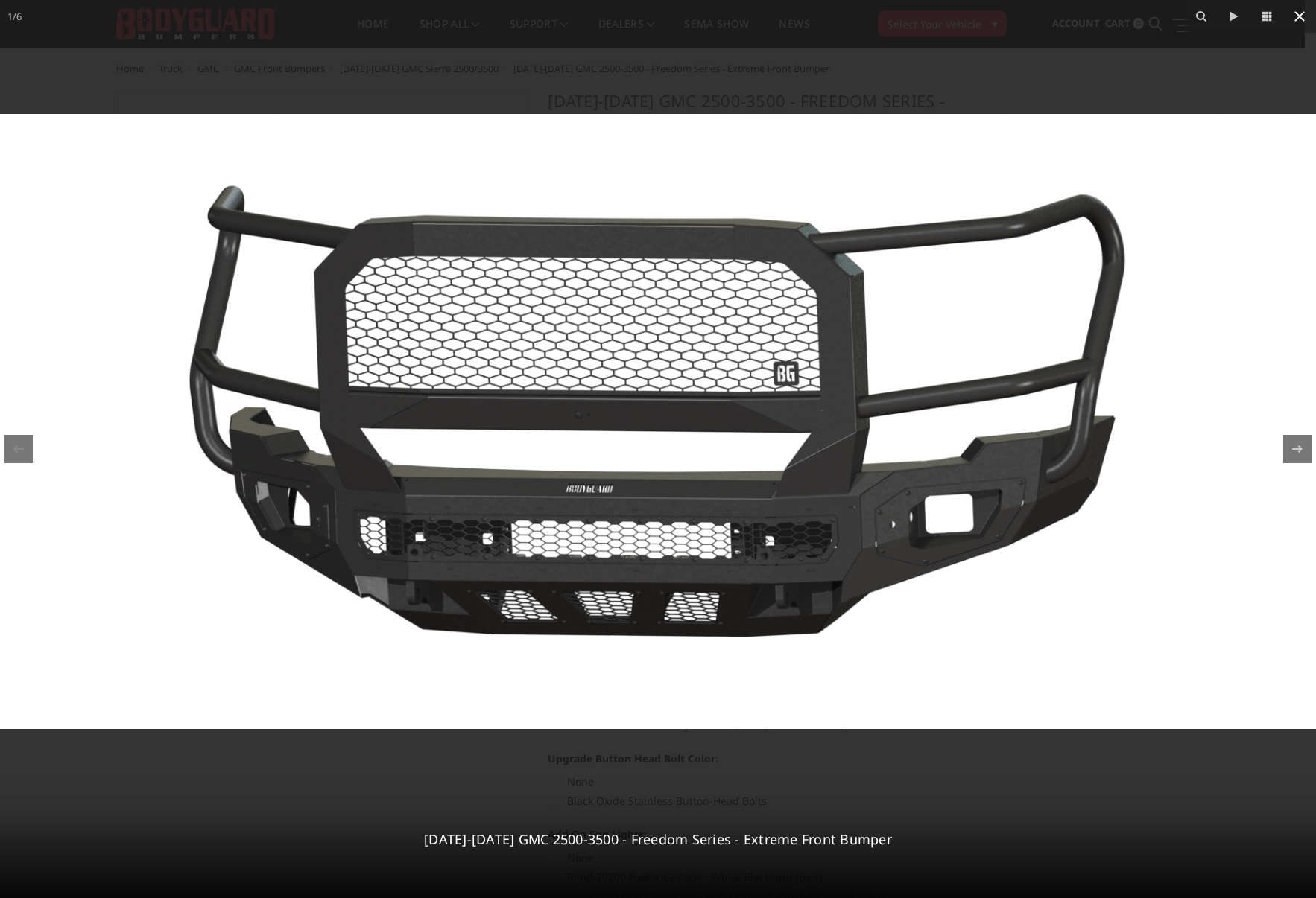
click at [1294, 12] on icon at bounding box center [1299, 16] width 18 height 18
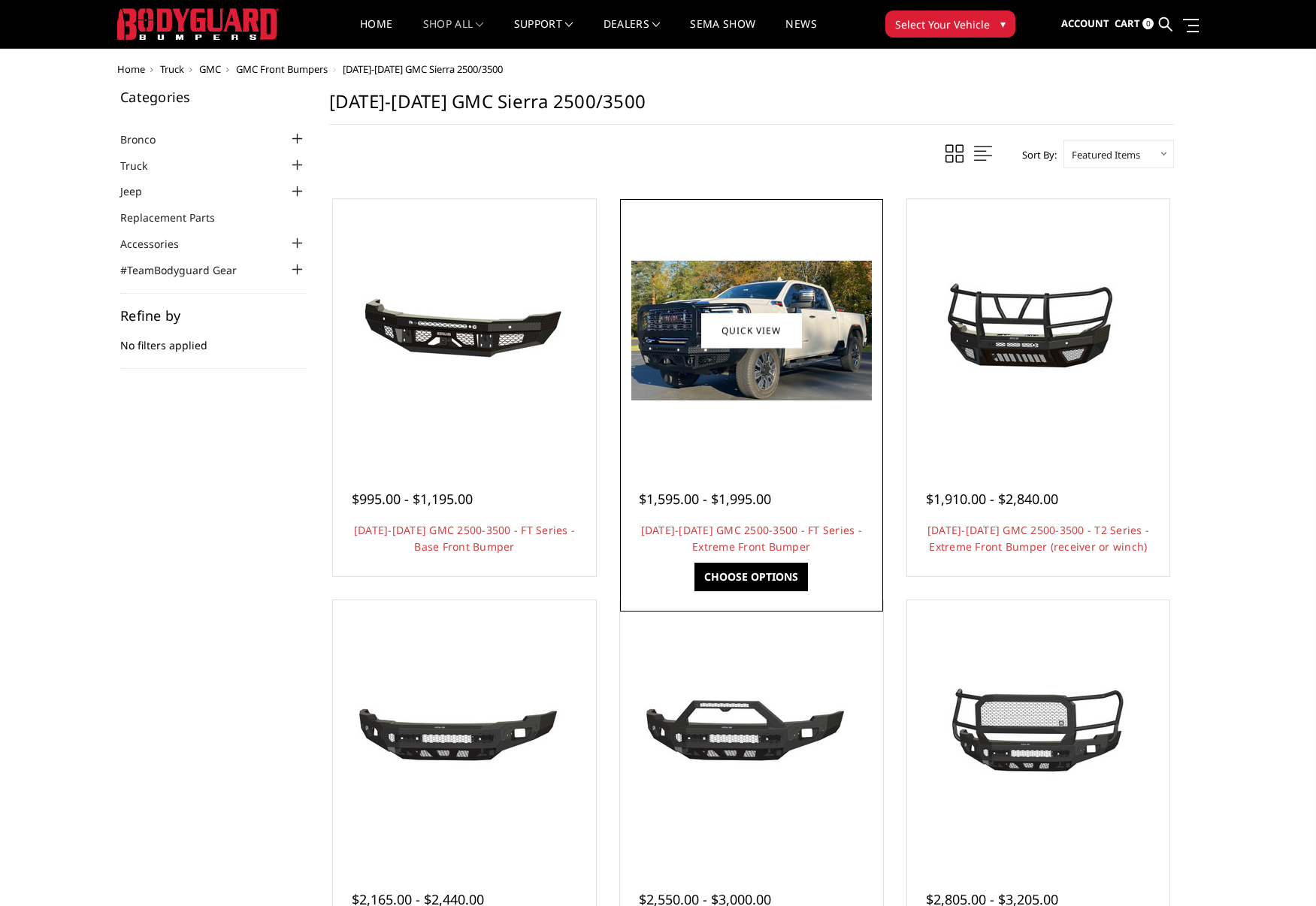
click at [736, 356] on img at bounding box center [751, 330] width 241 height 140
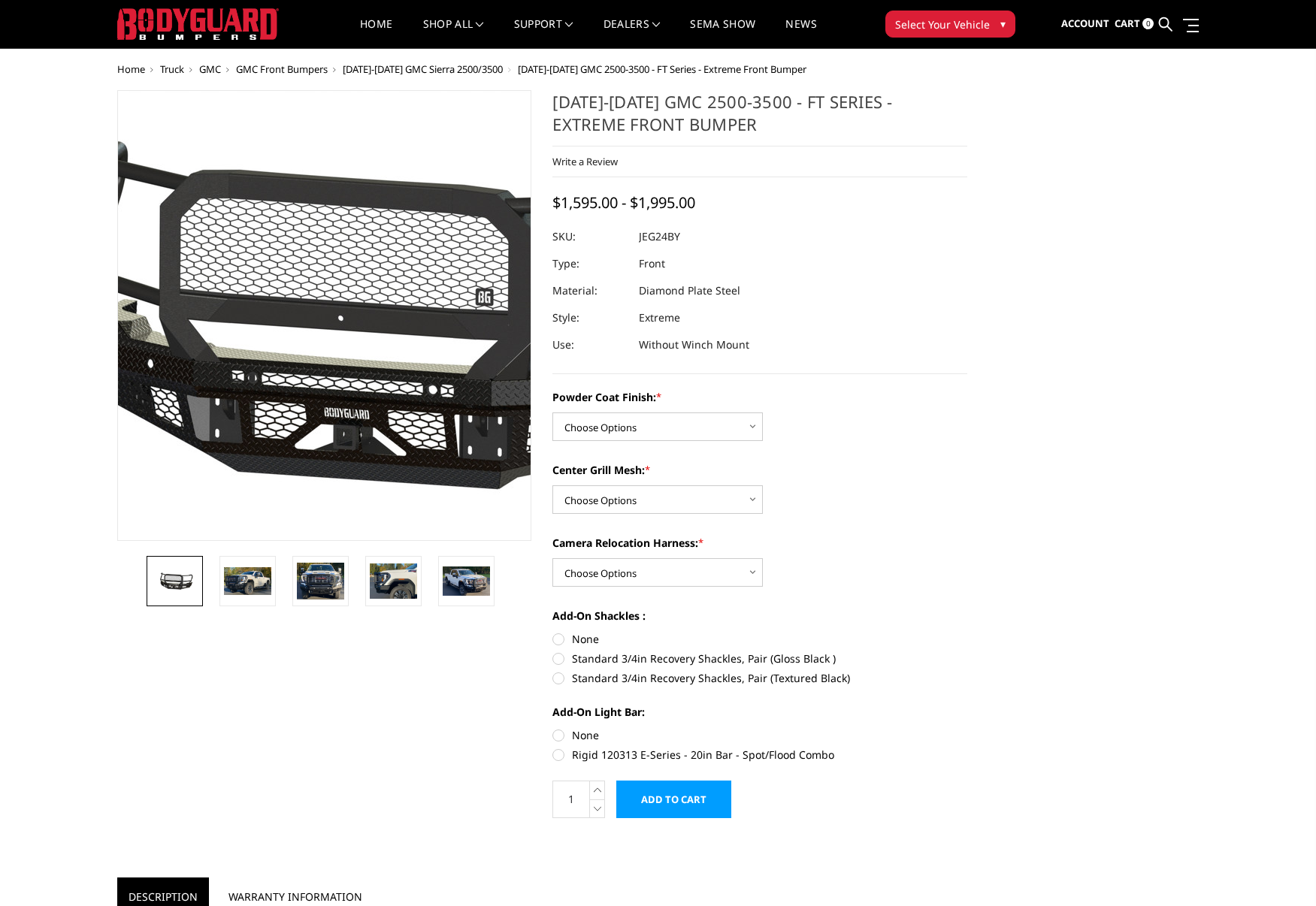
click at [287, 453] on img at bounding box center [375, 317] width 962 height 450
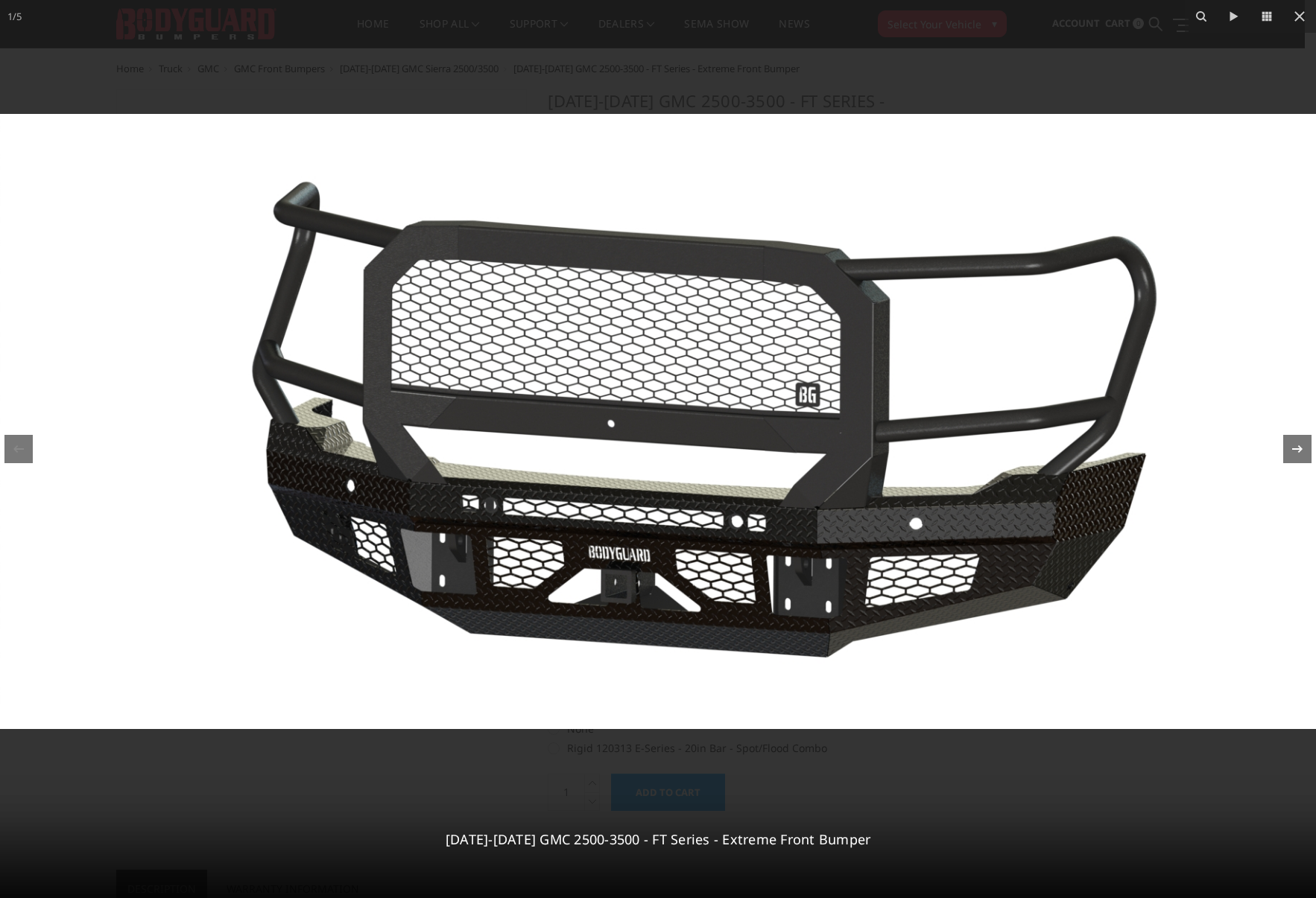
click at [1295, 447] on icon at bounding box center [1297, 449] width 18 height 18
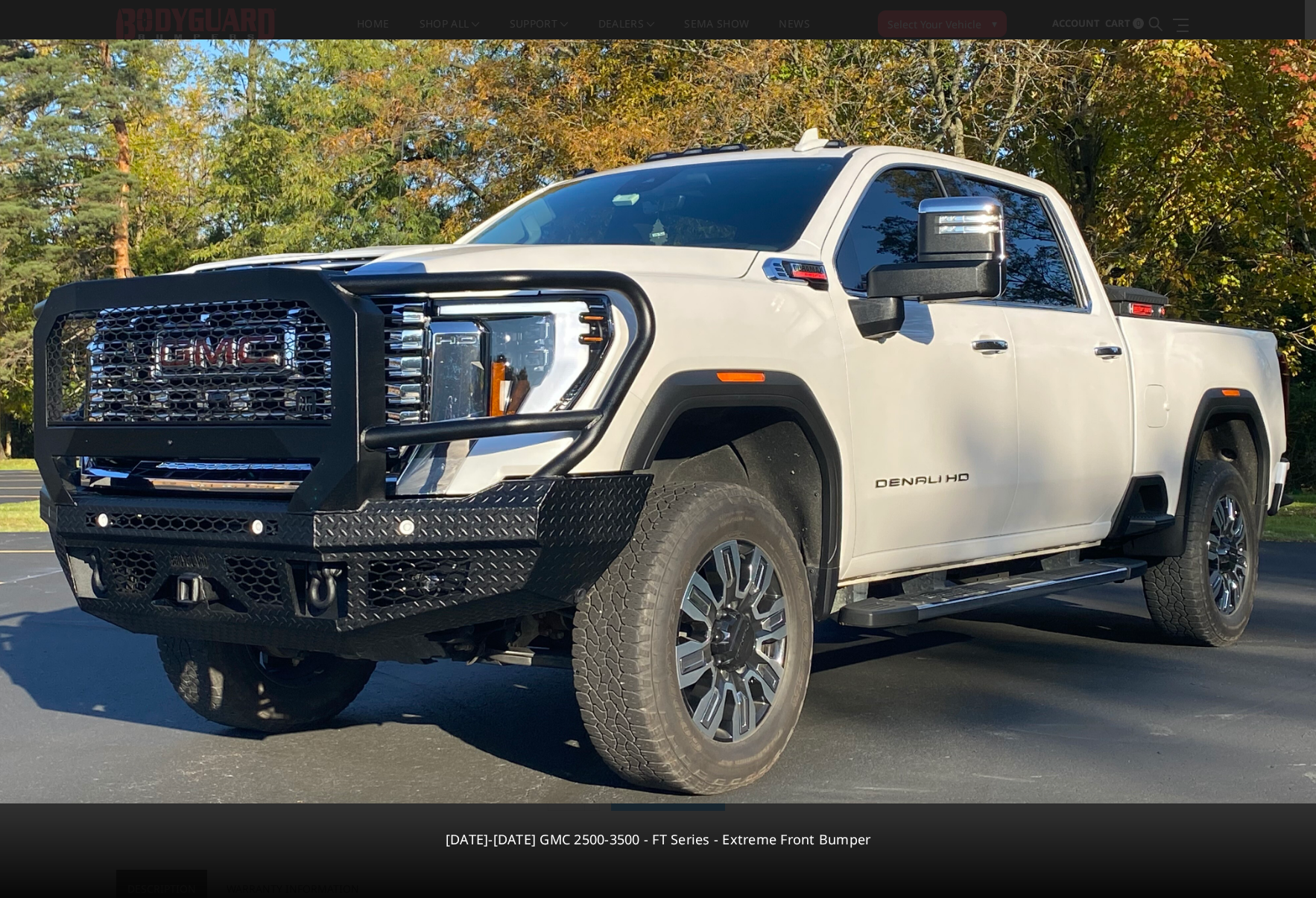
click at [1295, 447] on div "2 / [PHONE_NUMBER][DATE][DATE] GMC 2500-3500 - FT Series - Extreme Front Bumper" at bounding box center [658, 449] width 1316 height 898
click at [1295, 443] on icon at bounding box center [1297, 449] width 18 height 18
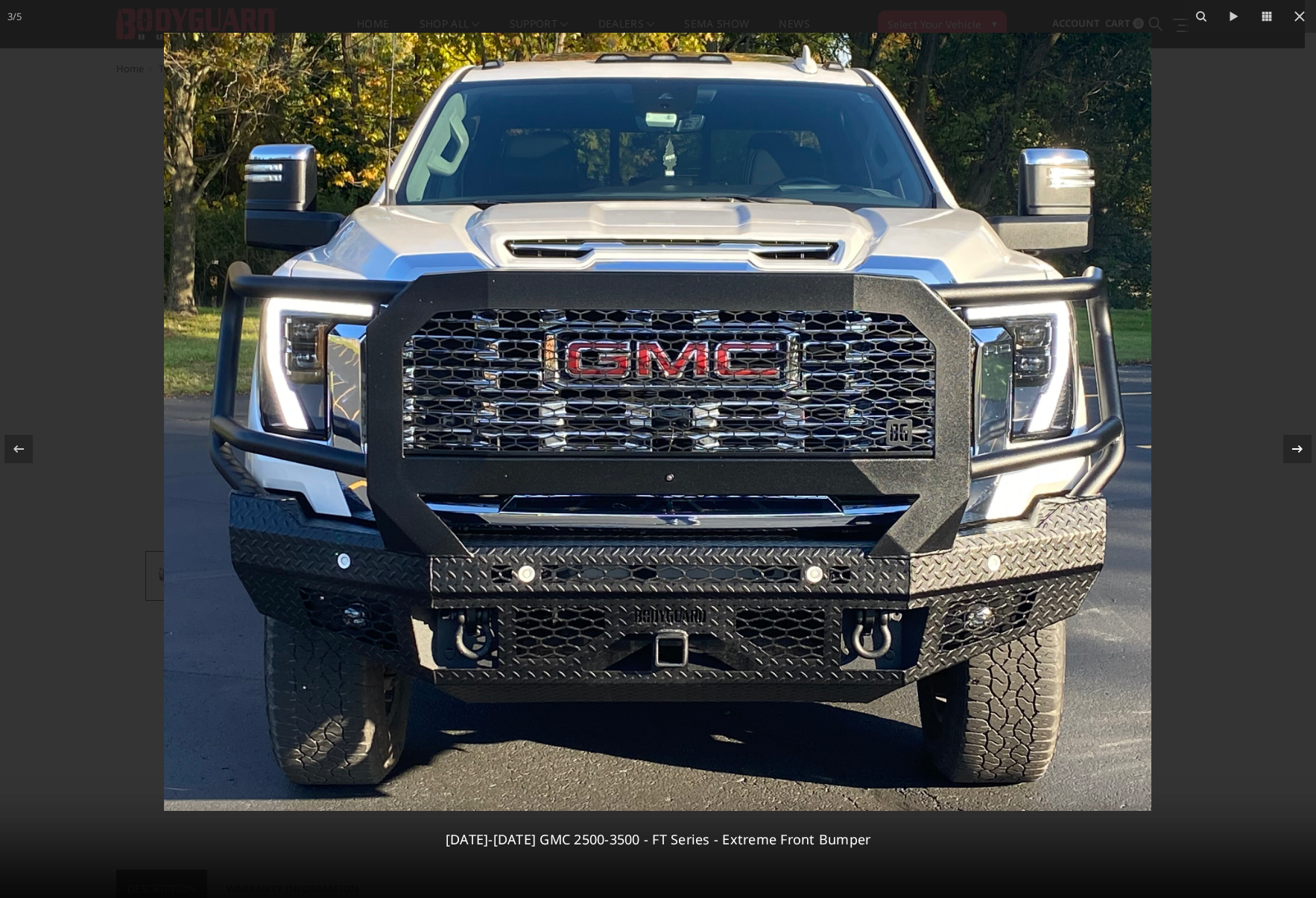
click at [1295, 443] on icon at bounding box center [1297, 449] width 18 height 18
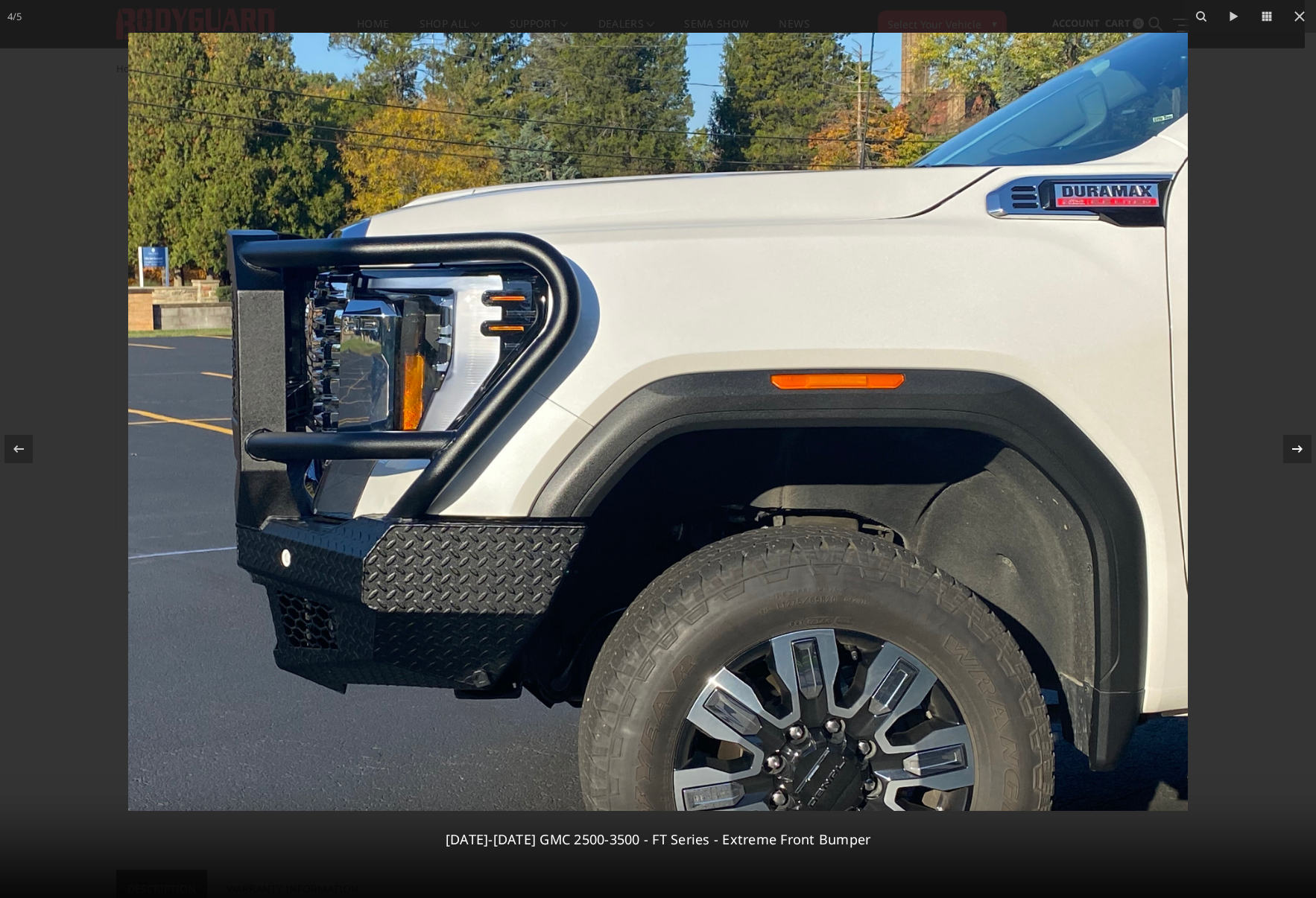
click at [1295, 443] on icon at bounding box center [1297, 449] width 18 height 18
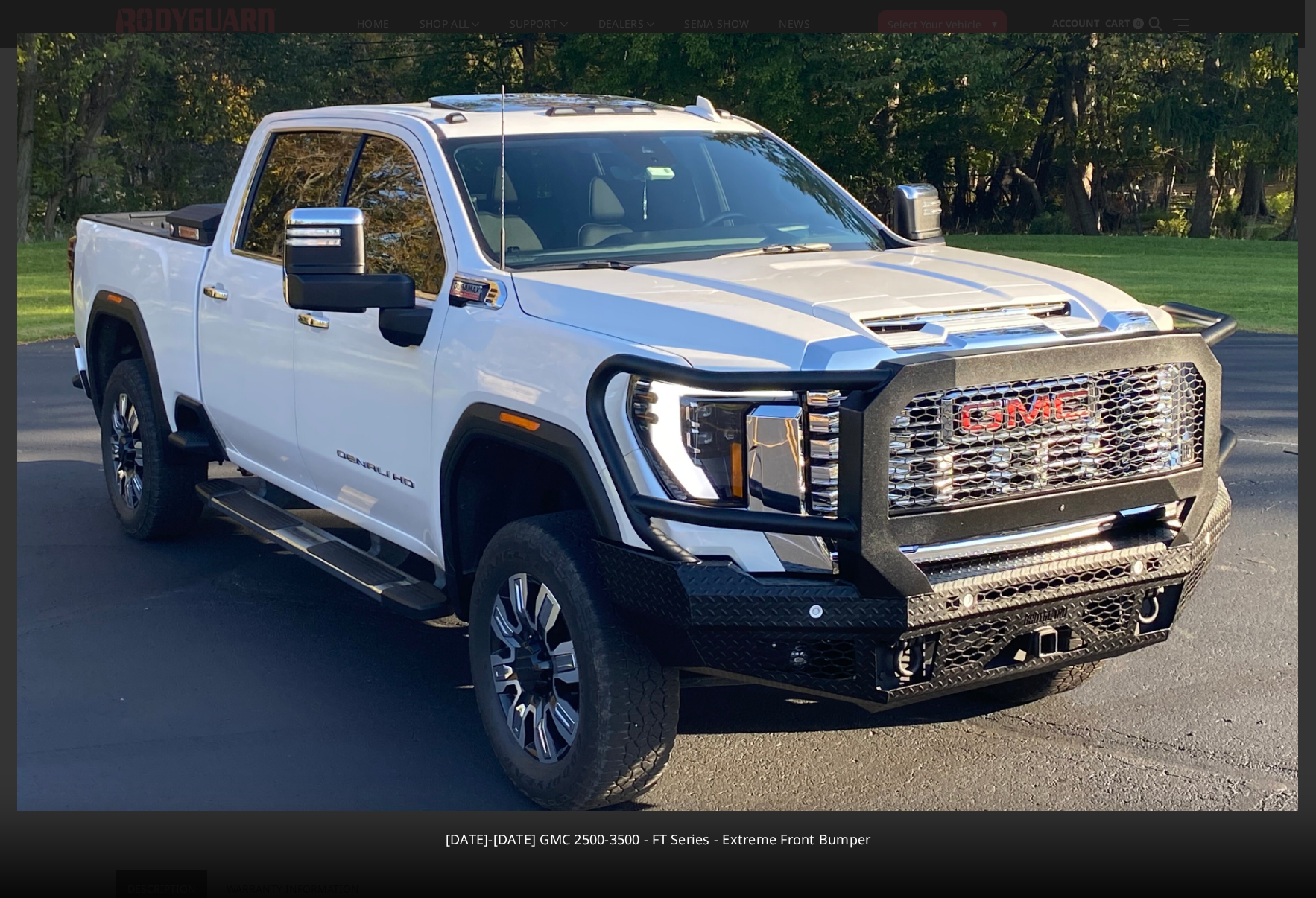
click at [10, 445] on div "5 / [PHONE_NUMBER][DATE][DATE] GMC 2500-3500 - FT Series - Extreme Front Bumper" at bounding box center [658, 449] width 1316 height 898
click at [7, 449] on div at bounding box center [18, 449] width 28 height 28
